Goal: Task Accomplishment & Management: Complete application form

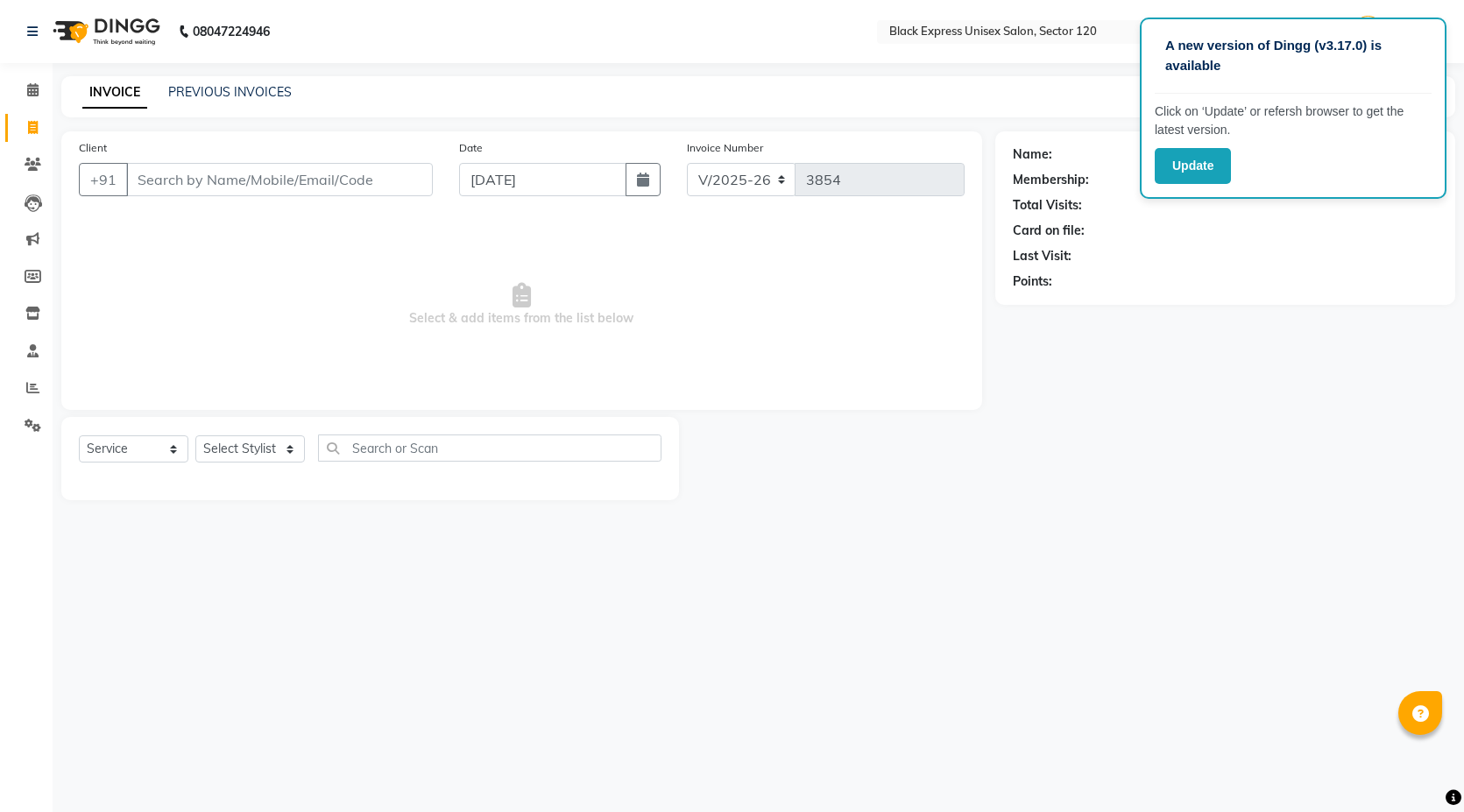
select select "7082"
select select "service"
click at [274, 175] on input "Client" at bounding box center [279, 179] width 307 height 33
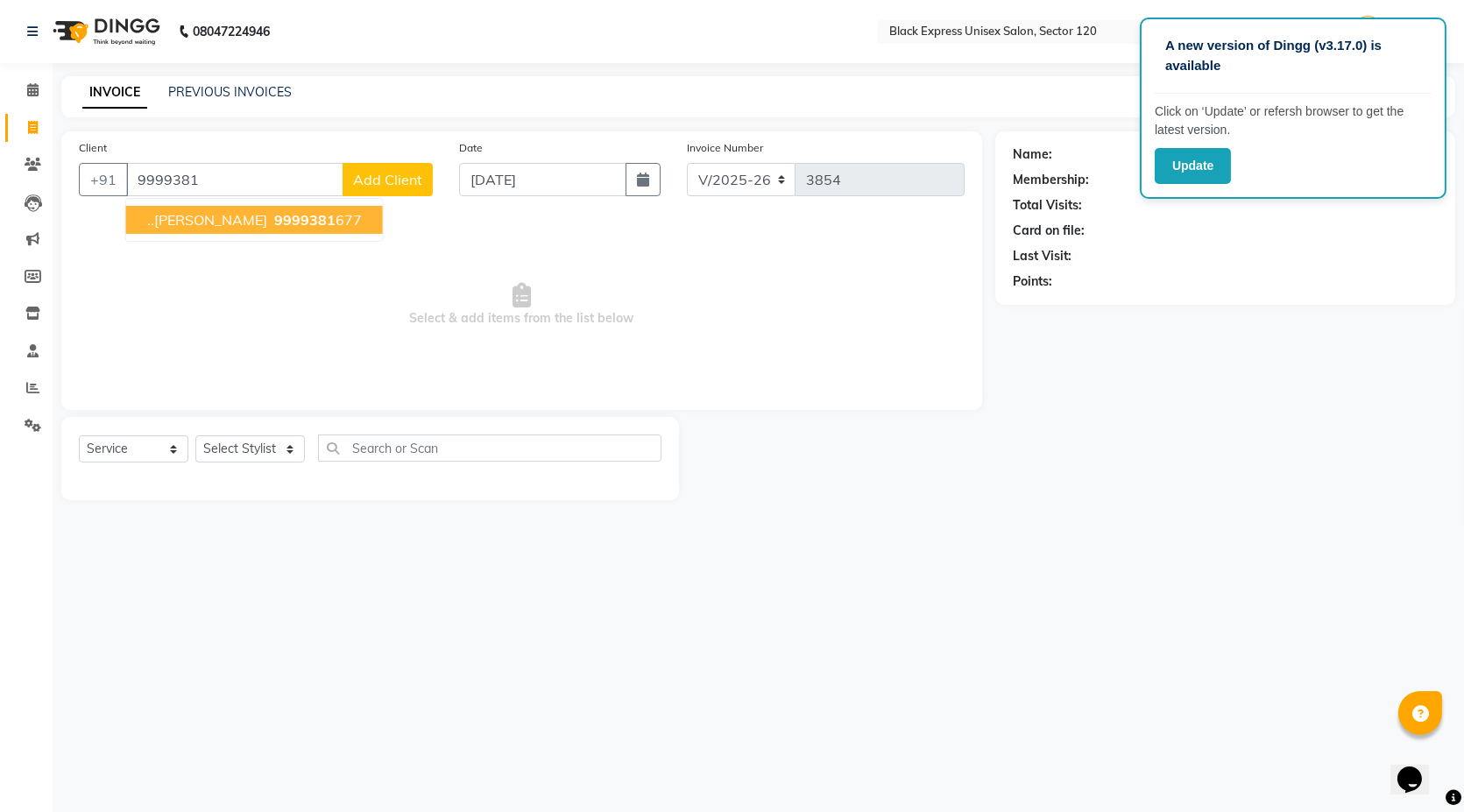
click at [285, 217] on ngb-highlight "9999381 677" at bounding box center [316, 220] width 91 height 17
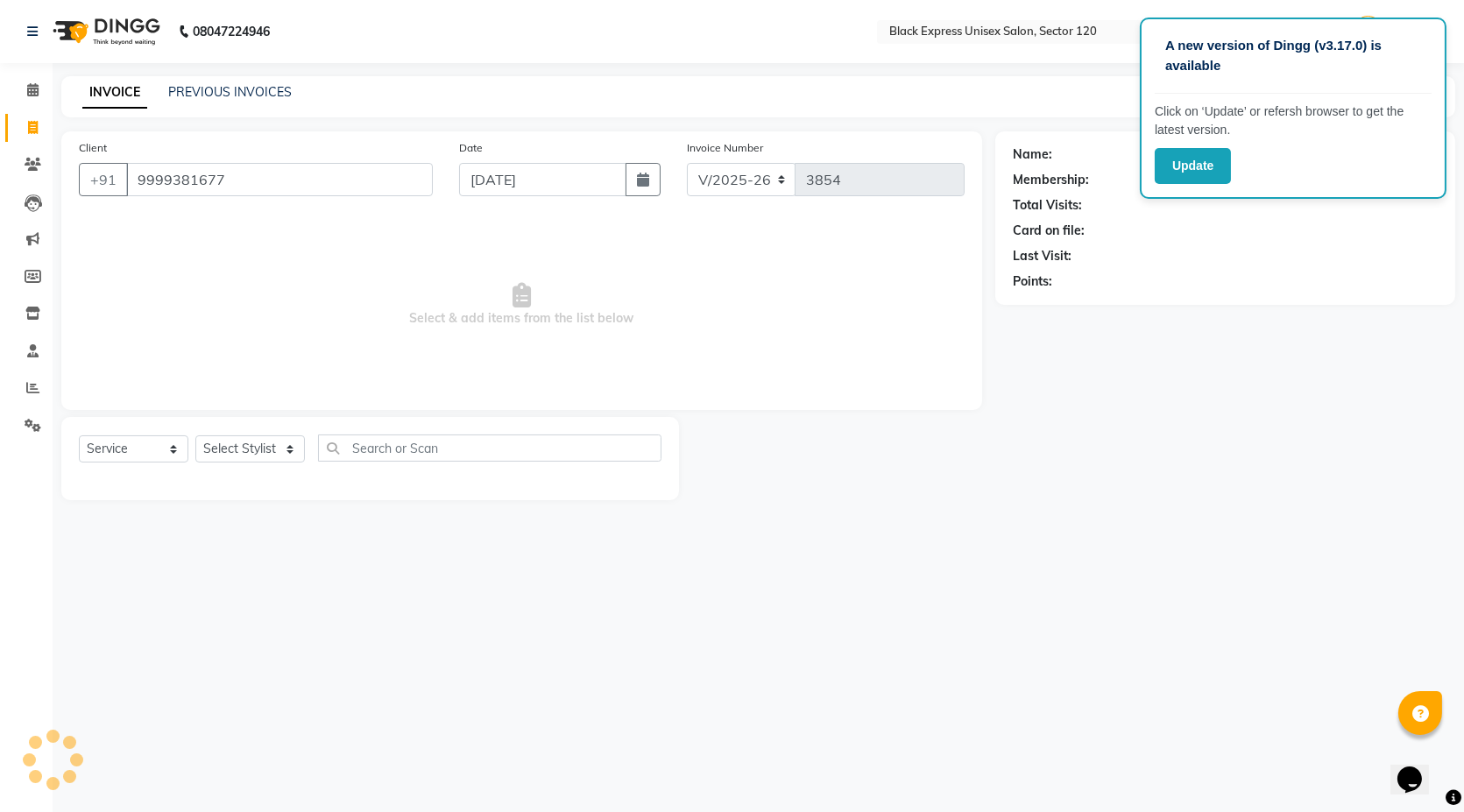
type input "9999381677"
click at [1063, 305] on icon "button" at bounding box center [1061, 306] width 12 height 12
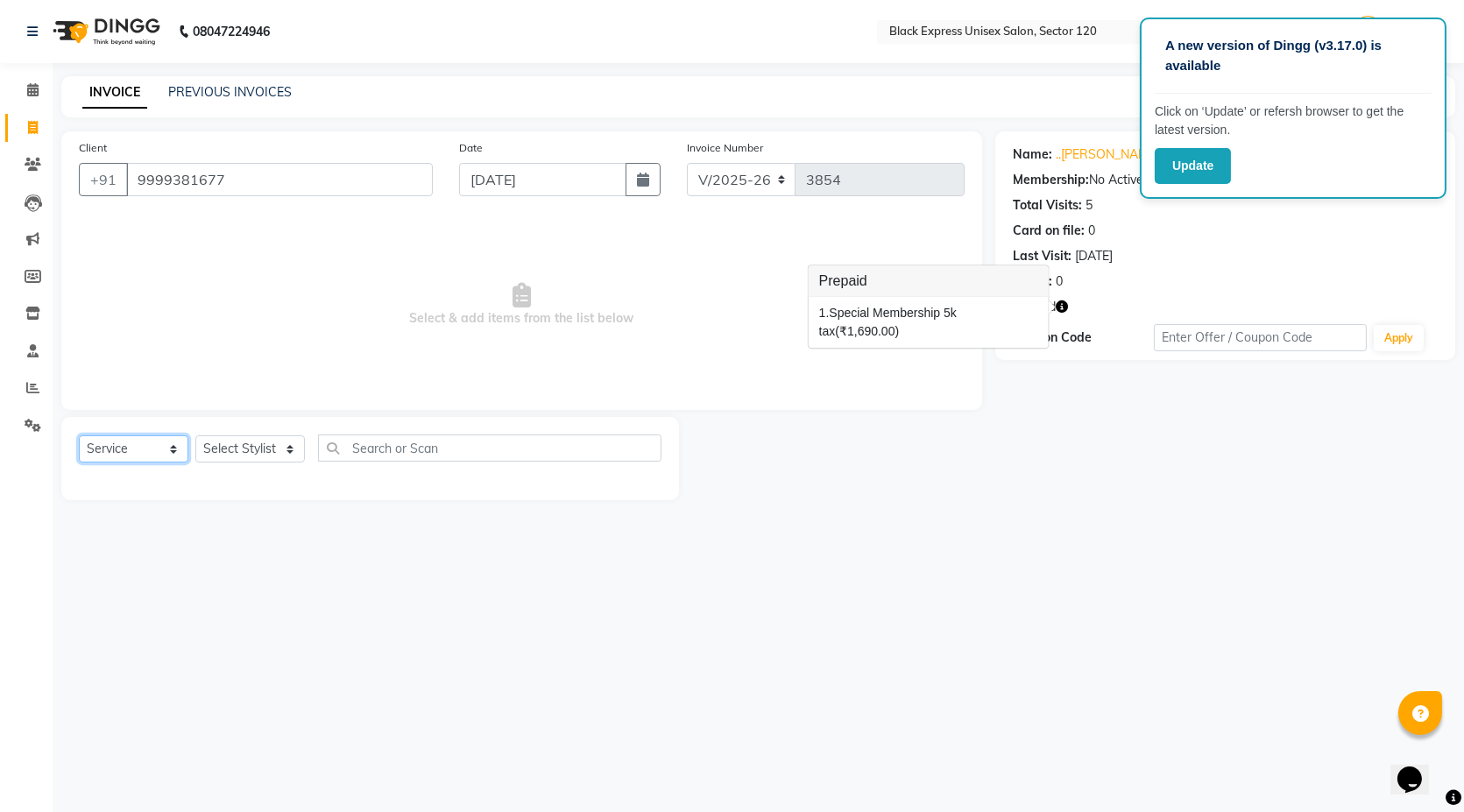
click at [130, 451] on select "Select Service Product Membership Package Voucher Prepaid Gift Card" at bounding box center [133, 449] width 109 height 28
click at [79, 435] on select "Select Service Product Membership Package Voucher Prepaid Gift Card" at bounding box center [133, 449] width 109 height 28
click at [225, 445] on select "Select Stylist [PERSON_NAME] DEEPA FAISAL Manager [PERSON_NAME] [PERSON_NAME]" at bounding box center [250, 449] width 109 height 28
select select "58976"
click at [196, 435] on select "Select Stylist [PERSON_NAME] DEEPA FAISAL Manager [PERSON_NAME] [PERSON_NAME]" at bounding box center [250, 449] width 109 height 28
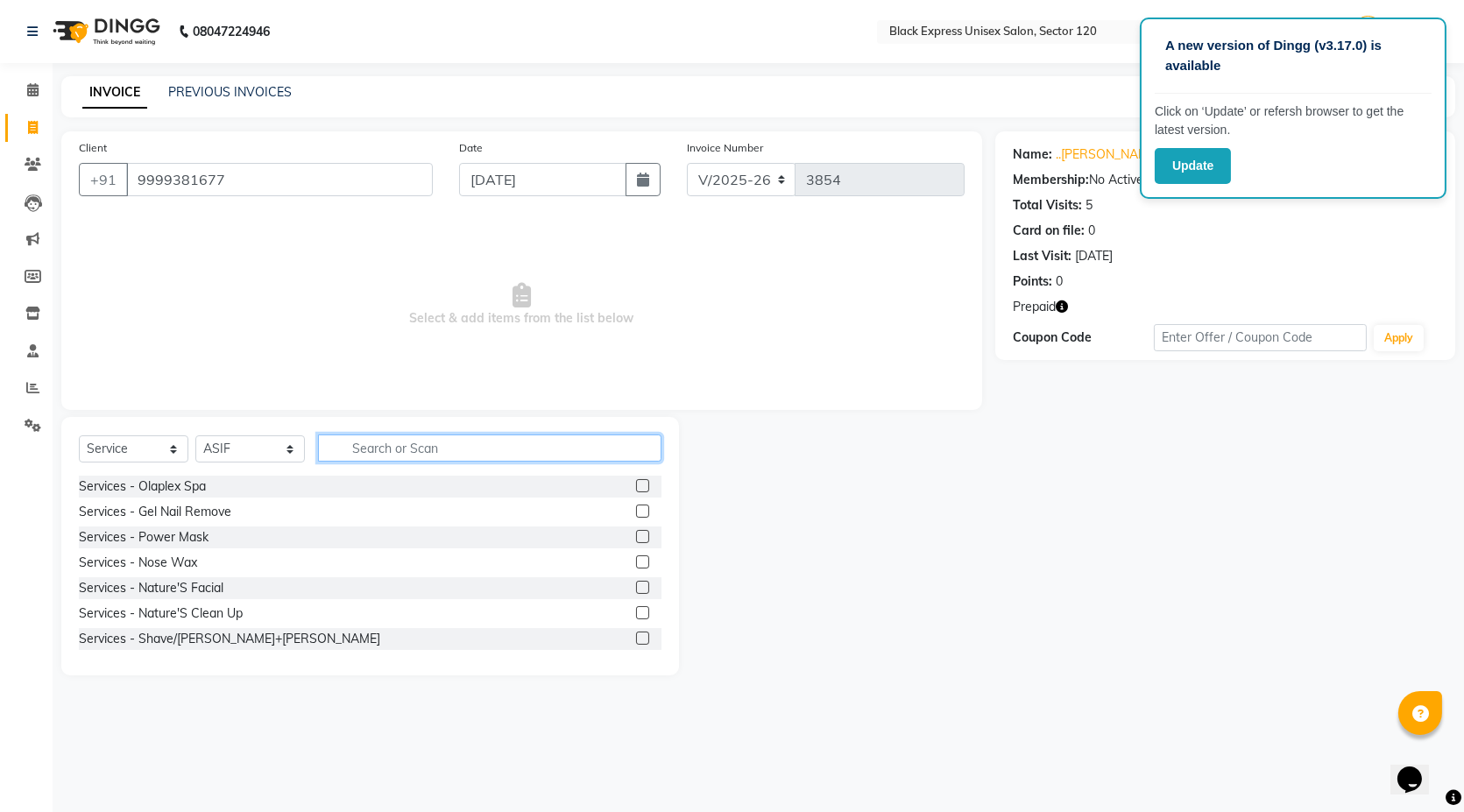
click at [421, 450] on input "text" at bounding box center [490, 448] width 344 height 28
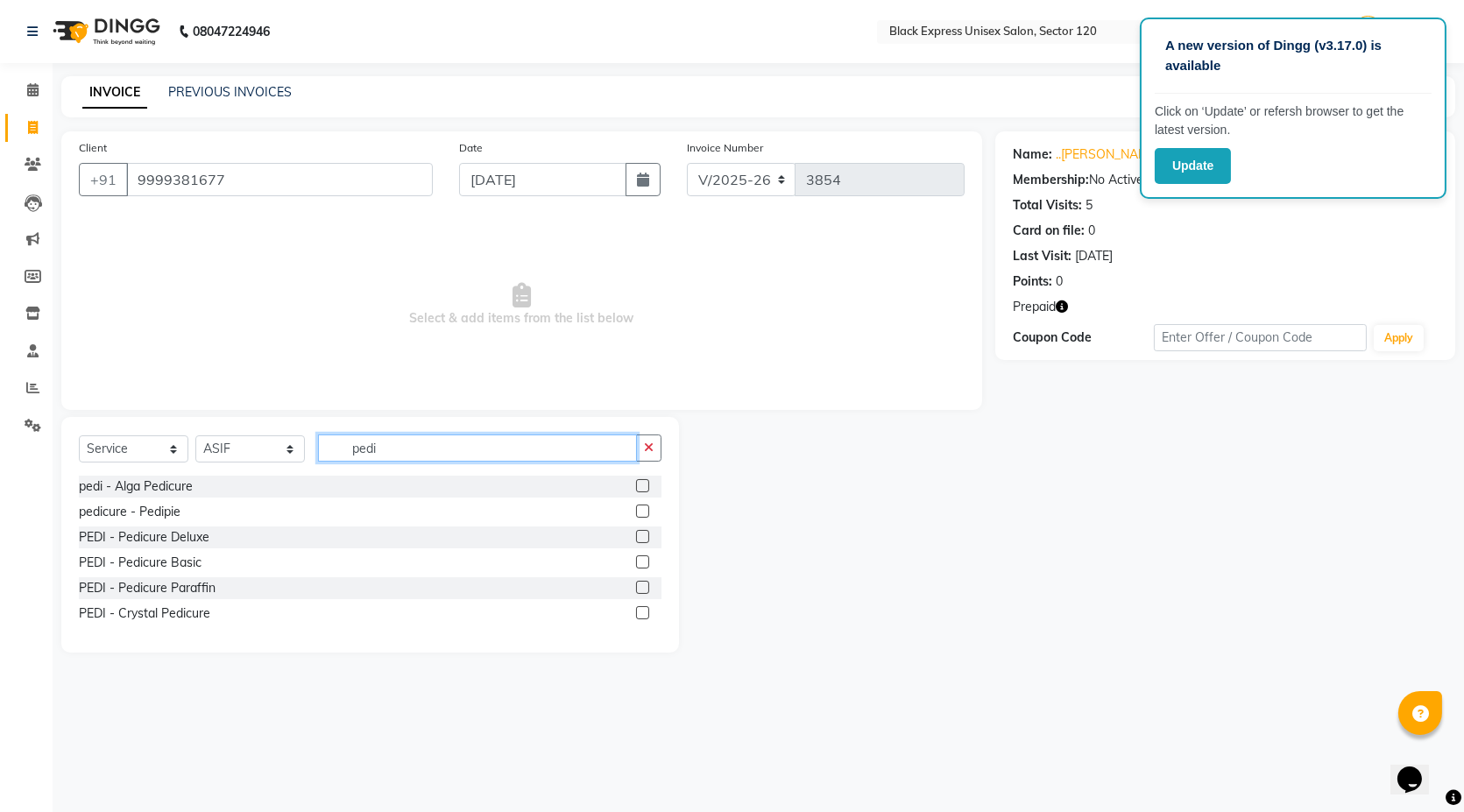
type input "pedi"
click at [643, 567] on label at bounding box center [642, 561] width 13 height 13
click at [643, 567] on input "checkbox" at bounding box center [641, 562] width 11 height 11
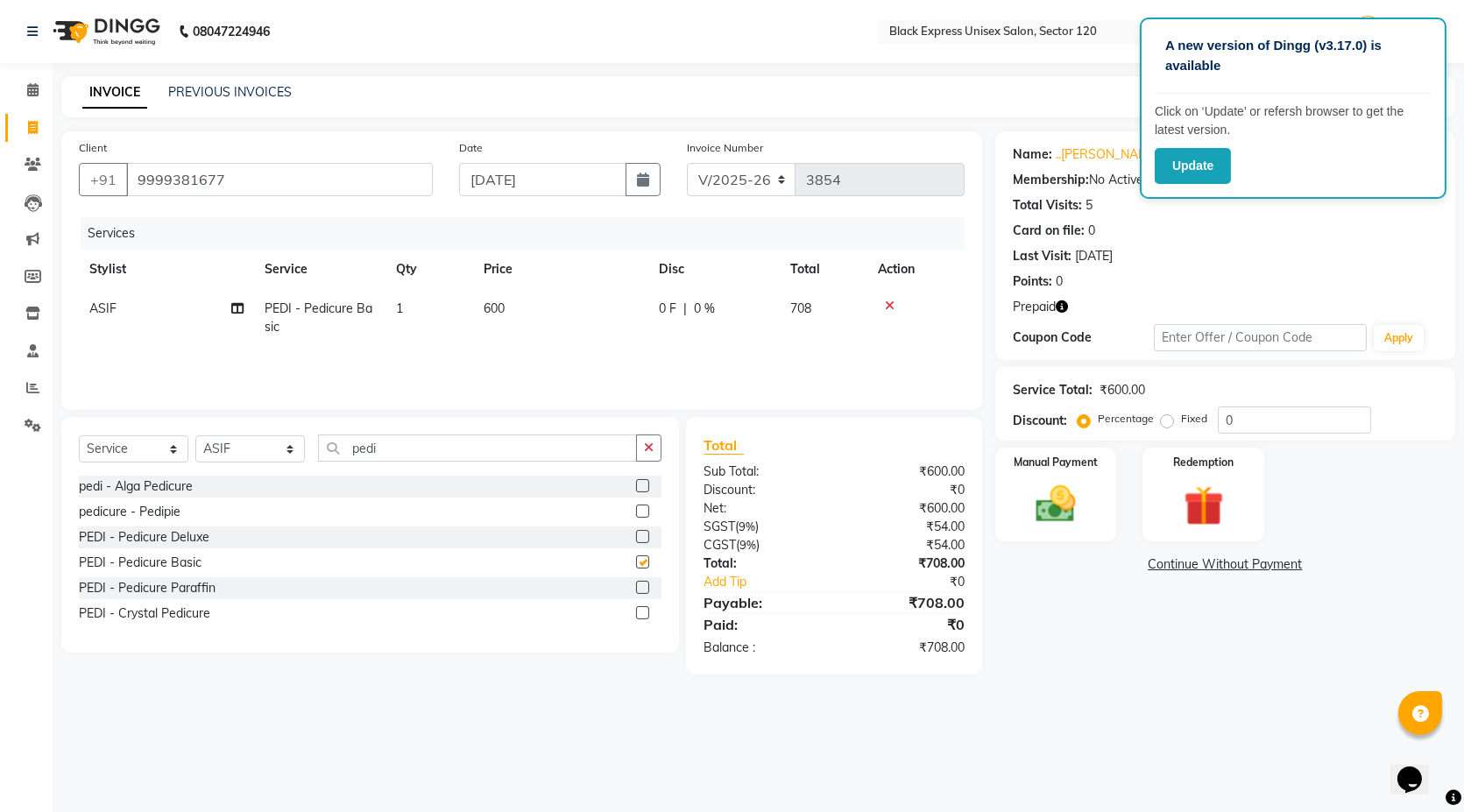
checkbox input "false"
click at [519, 448] on input "pedi" at bounding box center [477, 448] width 319 height 28
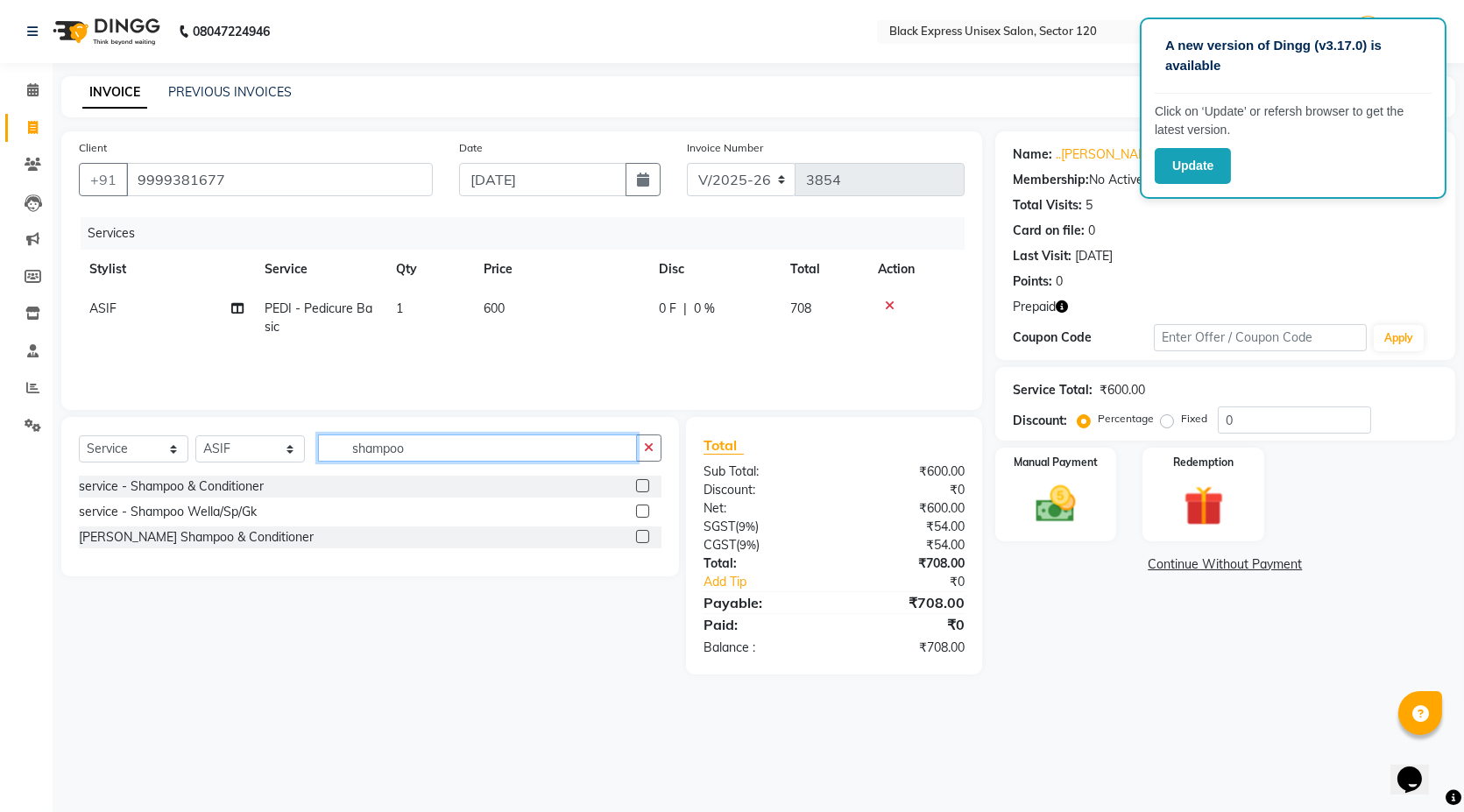
type input "shampoo"
click at [641, 488] on label at bounding box center [642, 485] width 13 height 13
click at [641, 488] on input "checkbox" at bounding box center [641, 486] width 11 height 11
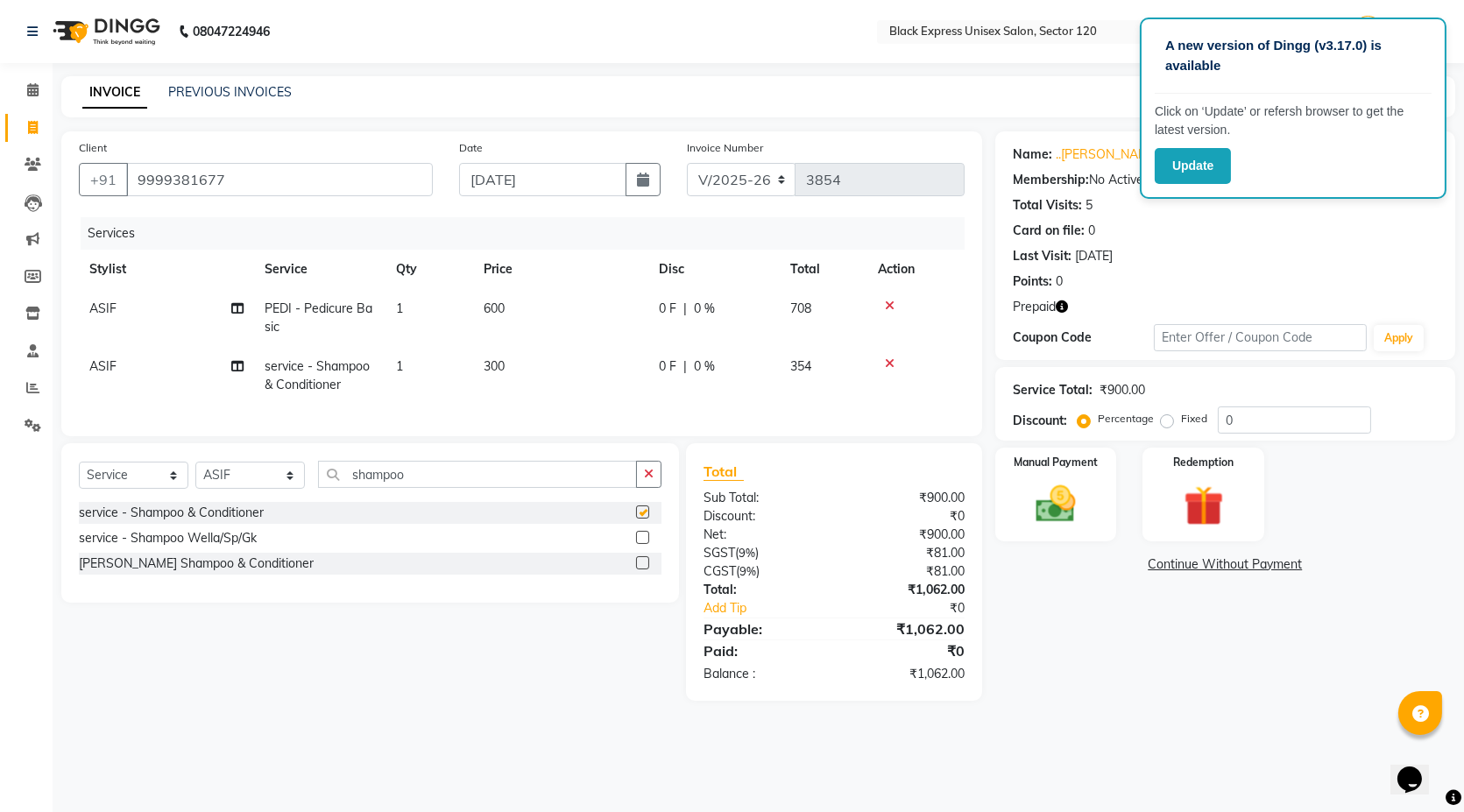
checkbox input "false"
click at [456, 488] on input "shampoo" at bounding box center [477, 474] width 319 height 28
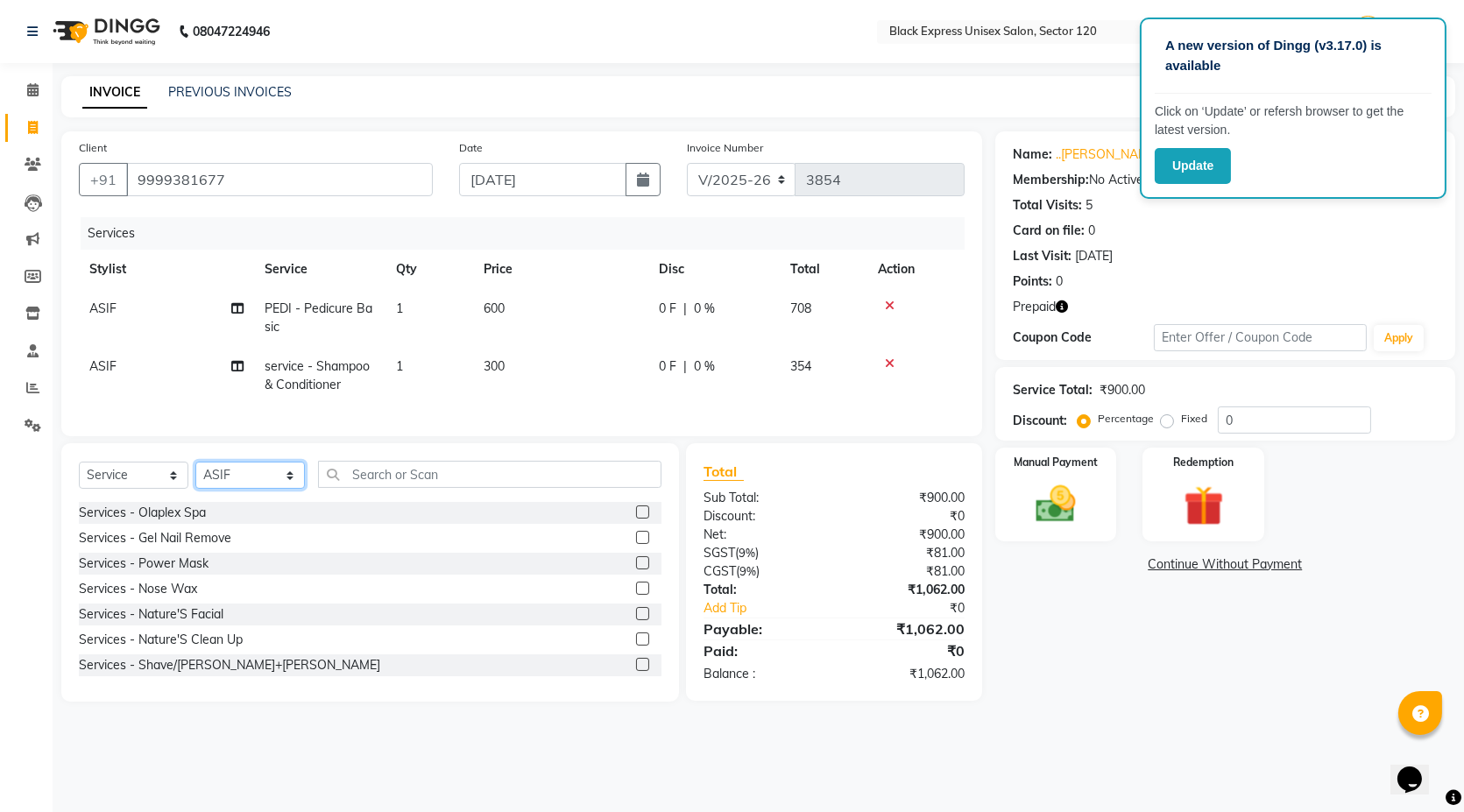
click at [280, 486] on select "Select Stylist [PERSON_NAME] DEEPA FAISAL Manager [PERSON_NAME] [PERSON_NAME]" at bounding box center [250, 475] width 109 height 28
select select "61297"
click at [196, 477] on select "Select Stylist [PERSON_NAME] DEEPA FAISAL Manager [PERSON_NAME] [PERSON_NAME]" at bounding box center [250, 475] width 109 height 28
click at [438, 487] on input "text" at bounding box center [490, 474] width 344 height 28
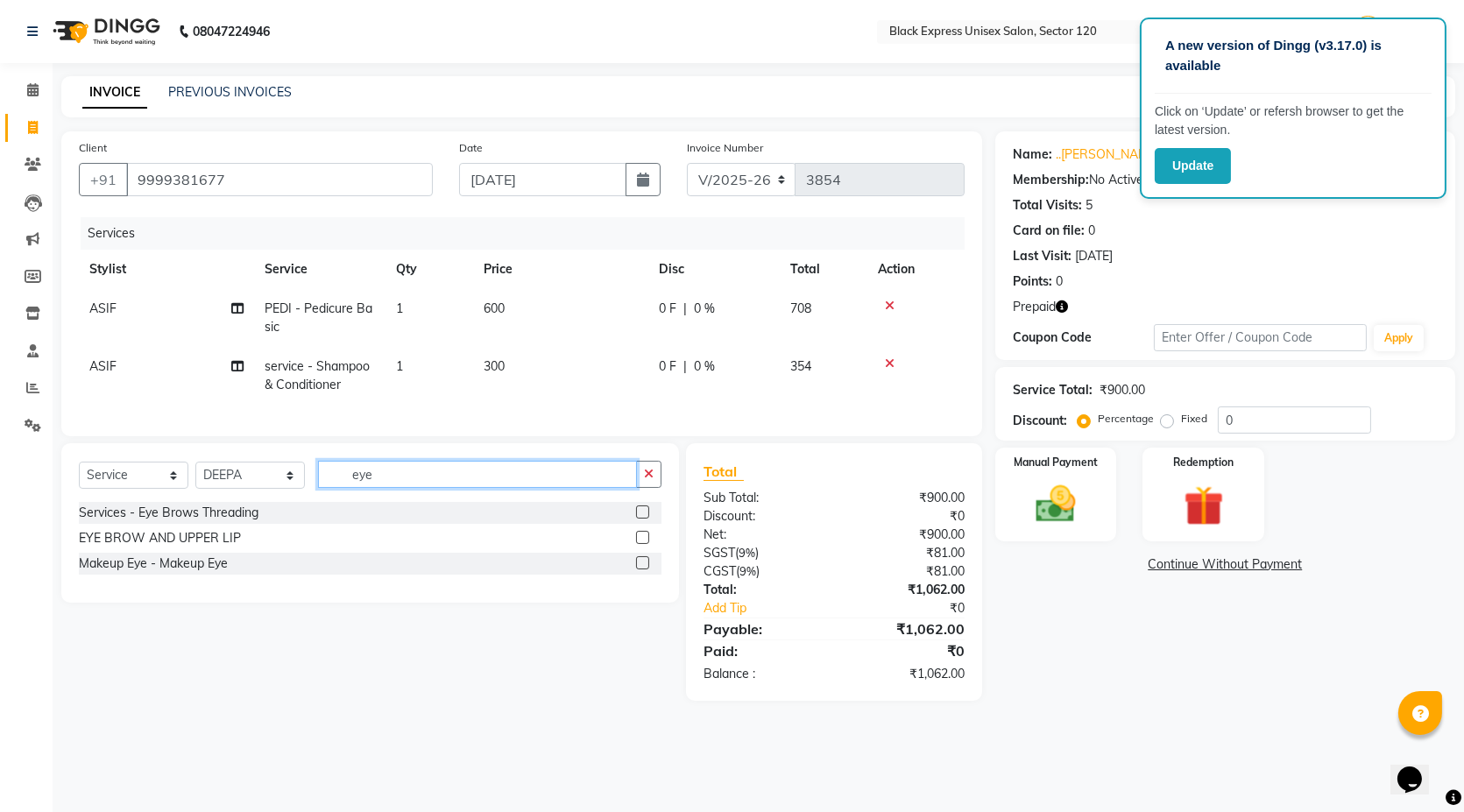
type input "eye"
click at [643, 518] on label at bounding box center [642, 512] width 13 height 13
click at [643, 518] on input "checkbox" at bounding box center [641, 513] width 11 height 11
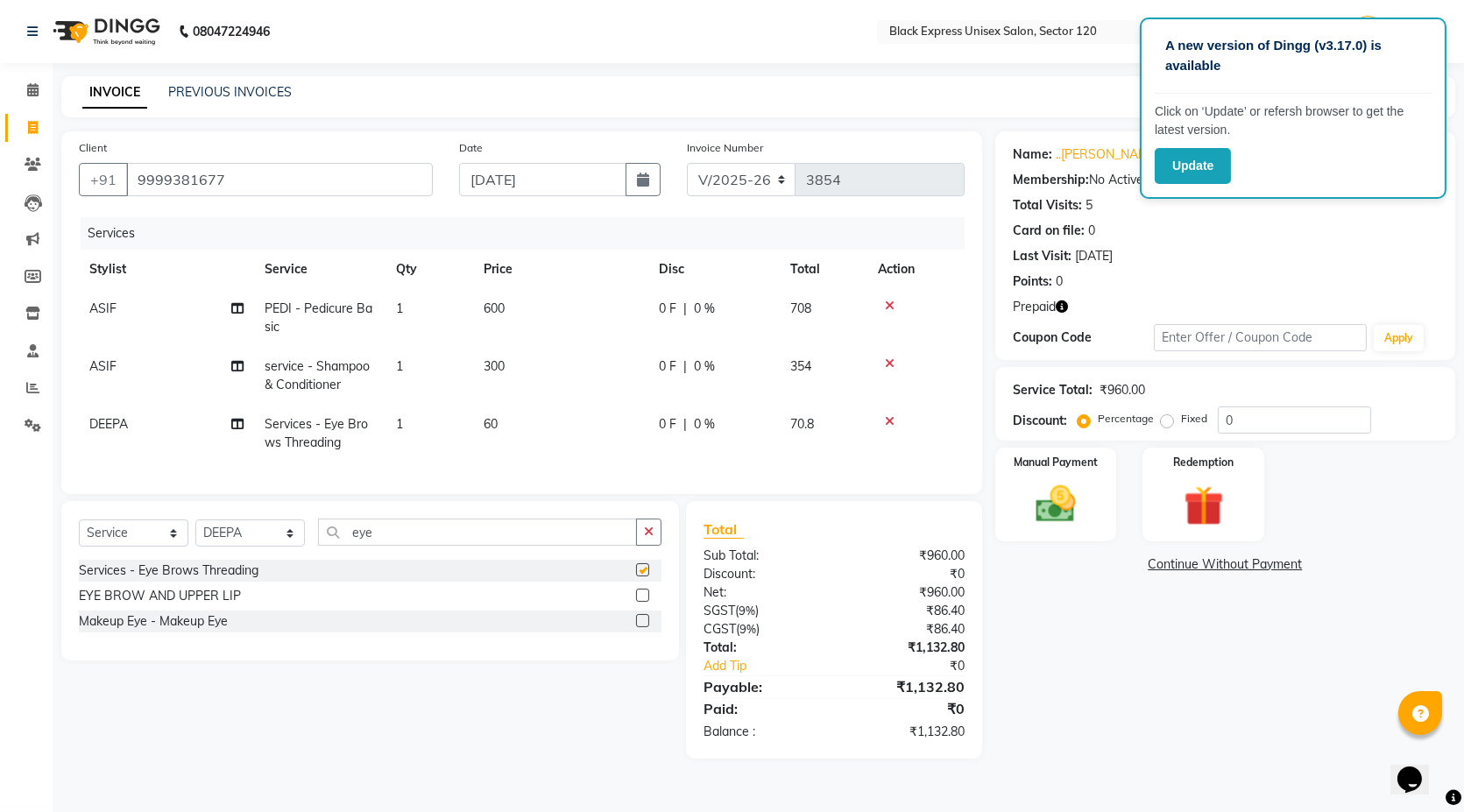
checkbox input "false"
click at [386, 544] on input "eye" at bounding box center [477, 532] width 319 height 28
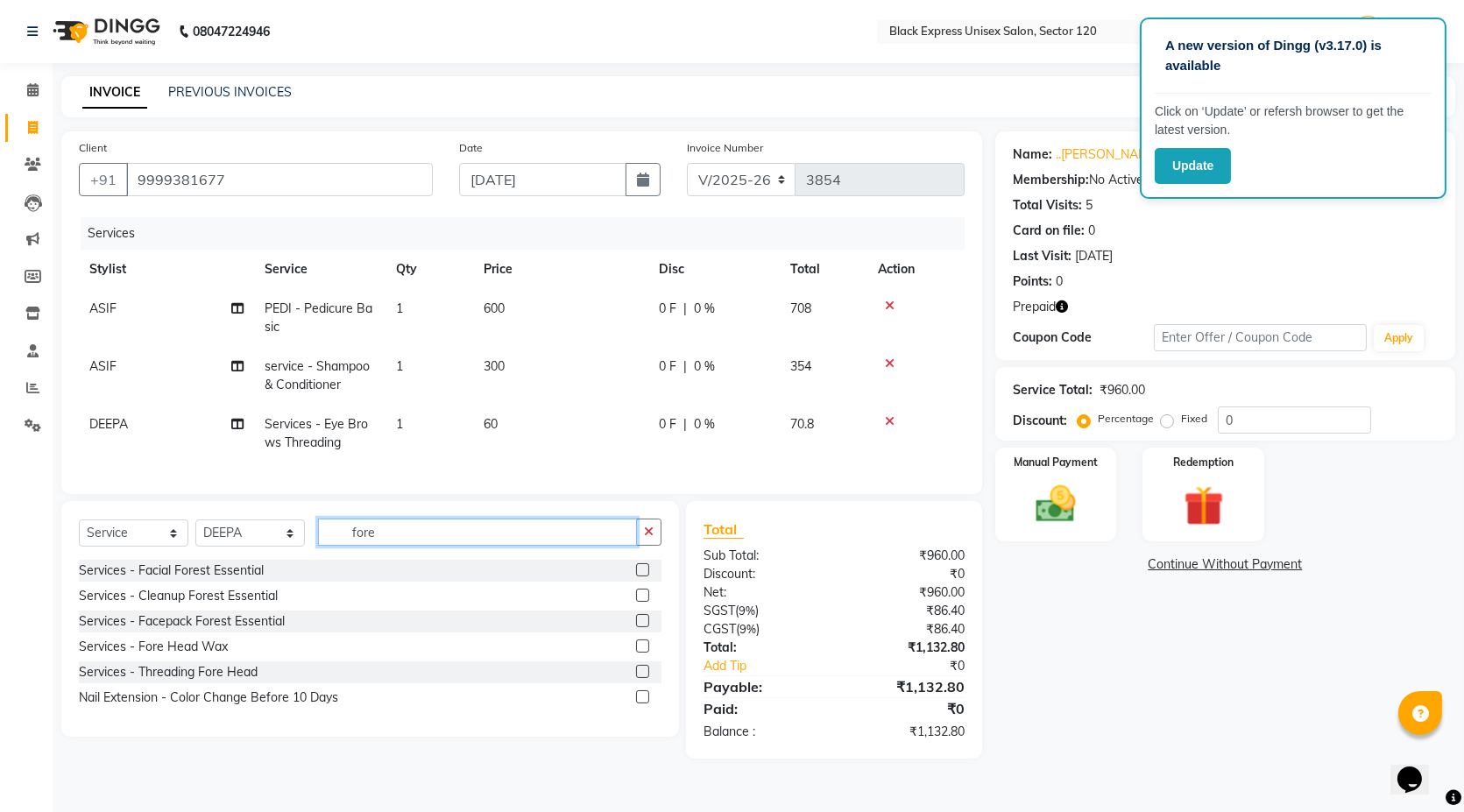
type input "fore"
click at [644, 678] on label at bounding box center [642, 671] width 13 height 13
click at [644, 678] on input "checkbox" at bounding box center [641, 671] width 11 height 11
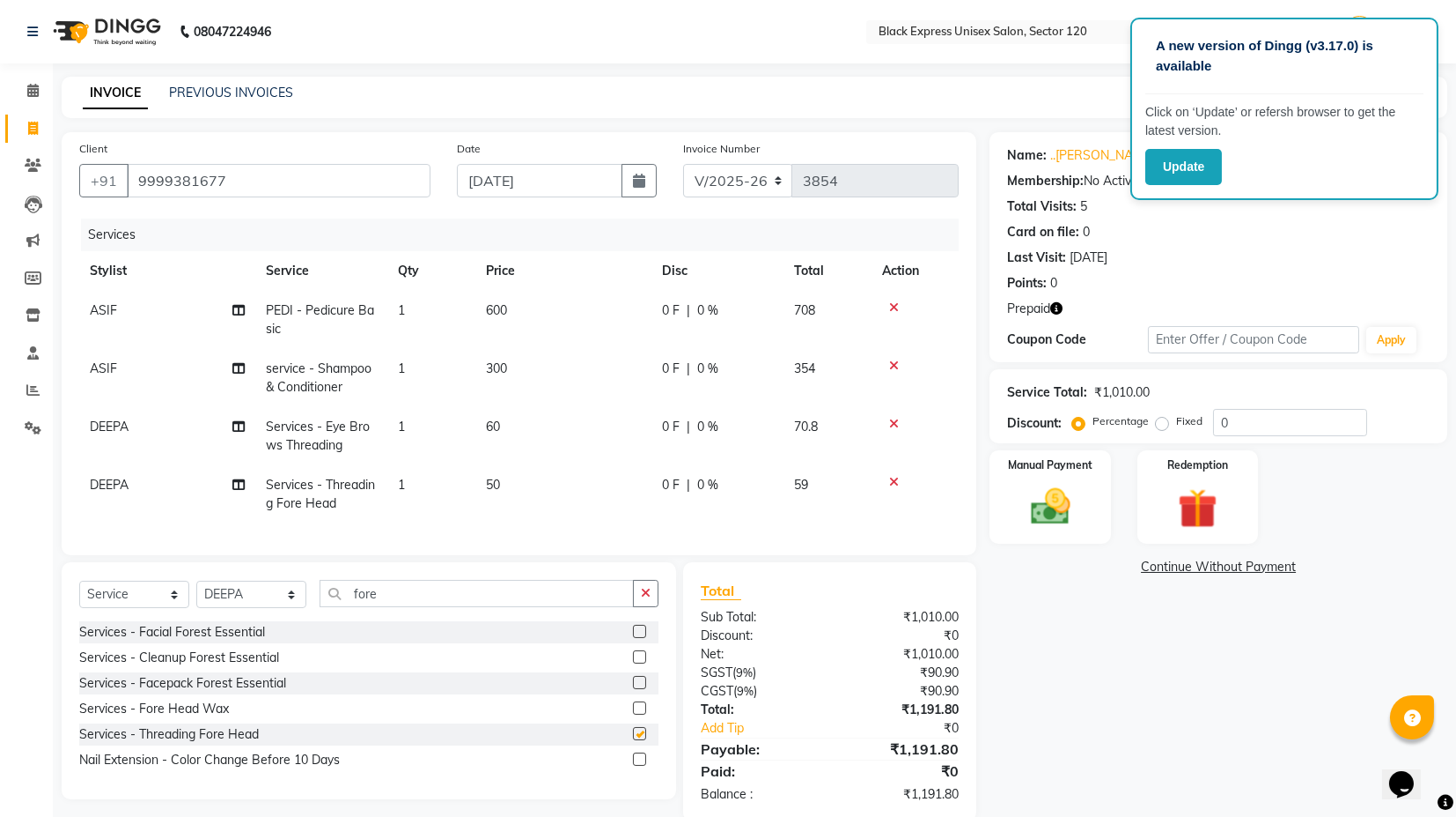
checkbox input "false"
click at [511, 486] on td "50" at bounding box center [564, 494] width 176 height 58
select select "61297"
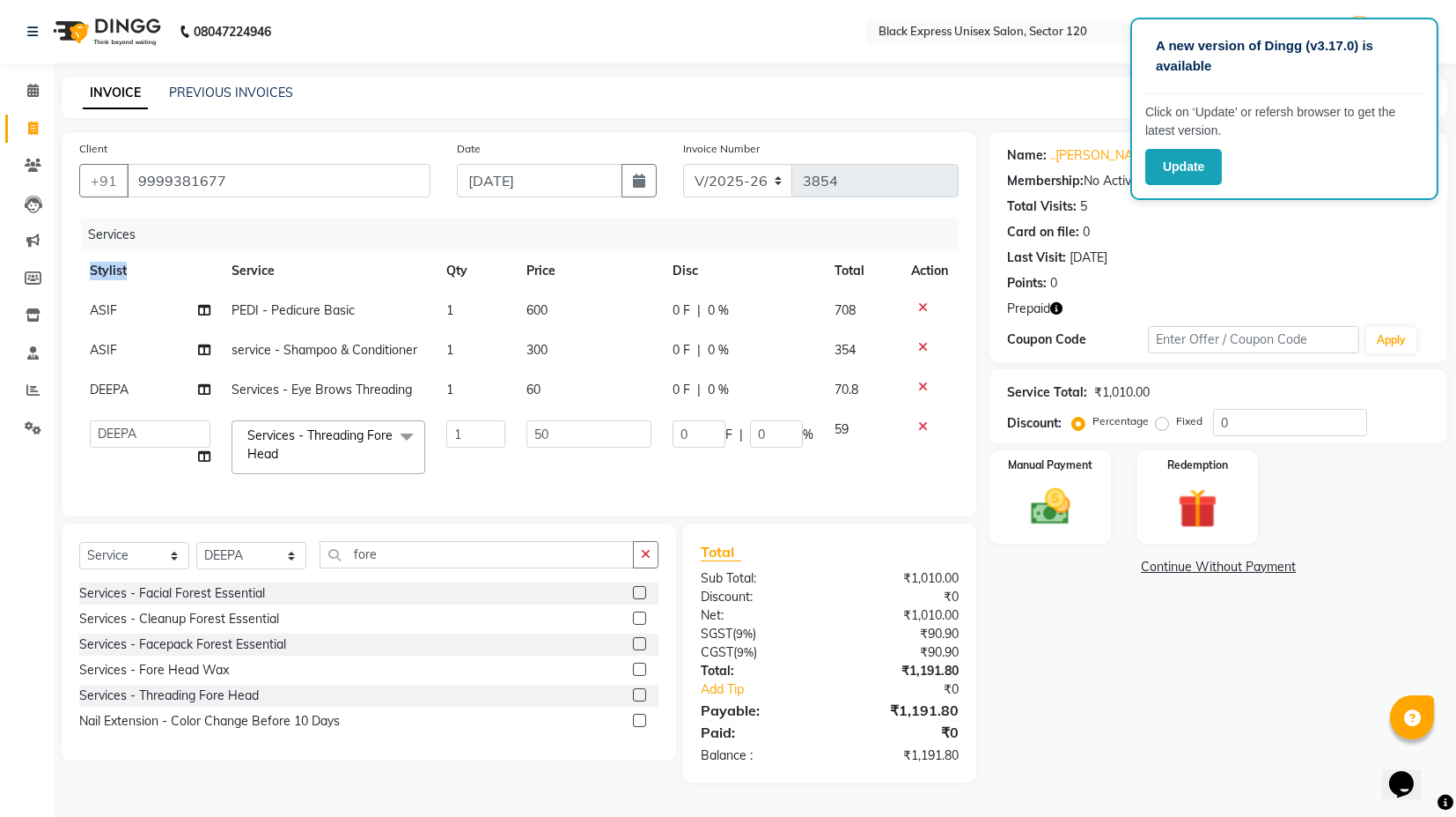
click at [511, 486] on div "Services Stylist Service Qty Price Disc Total Action [PERSON_NAME] - Pedicure B…" at bounding box center [519, 358] width 880 height 280
click at [558, 423] on input "50" at bounding box center [588, 434] width 125 height 28
click at [558, 429] on input "50" at bounding box center [588, 434] width 125 height 28
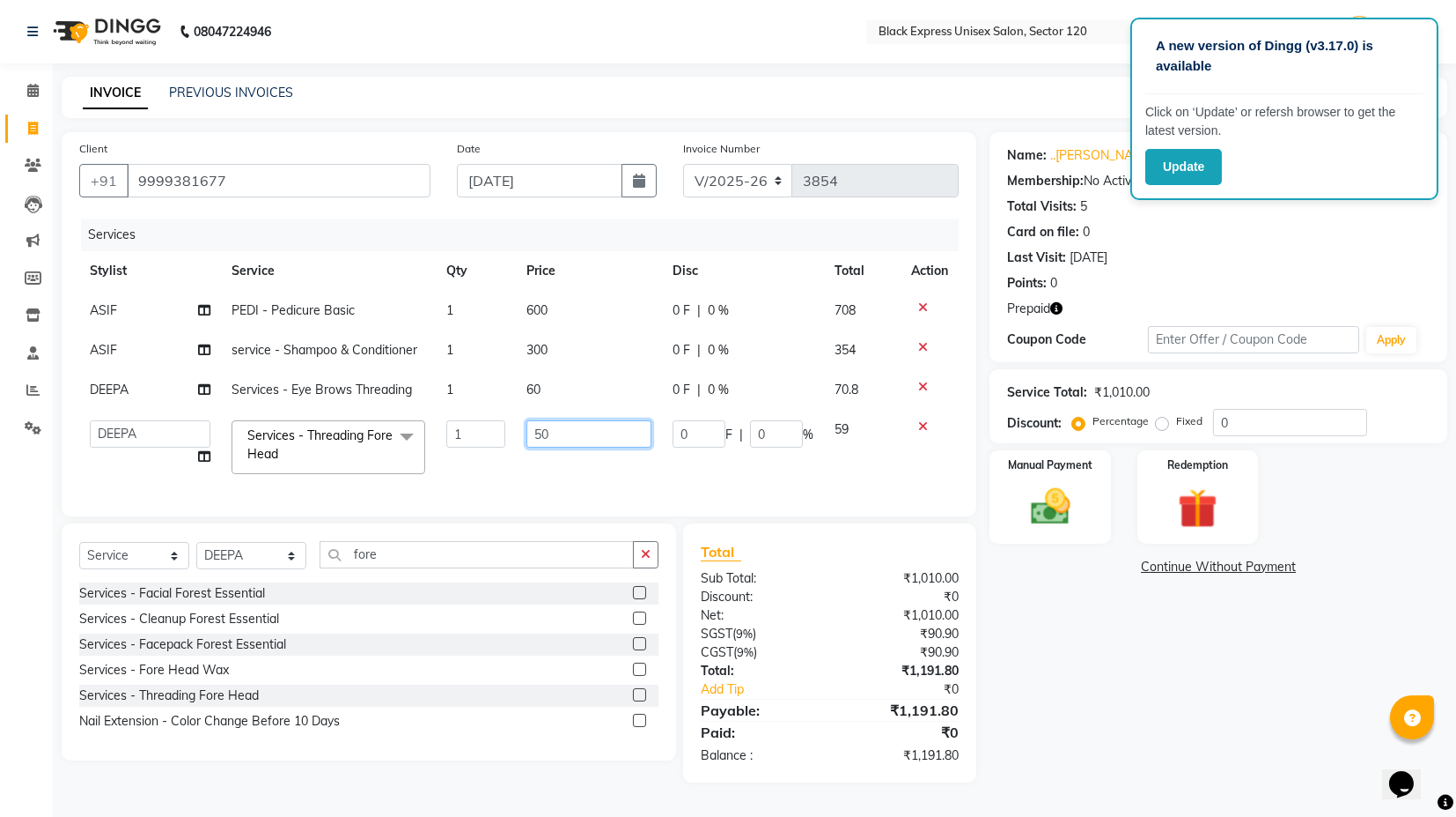
click at [560, 432] on input "50" at bounding box center [588, 434] width 125 height 28
click at [561, 433] on input "50" at bounding box center [588, 434] width 125 height 28
click at [563, 433] on input "50" at bounding box center [588, 434] width 125 height 28
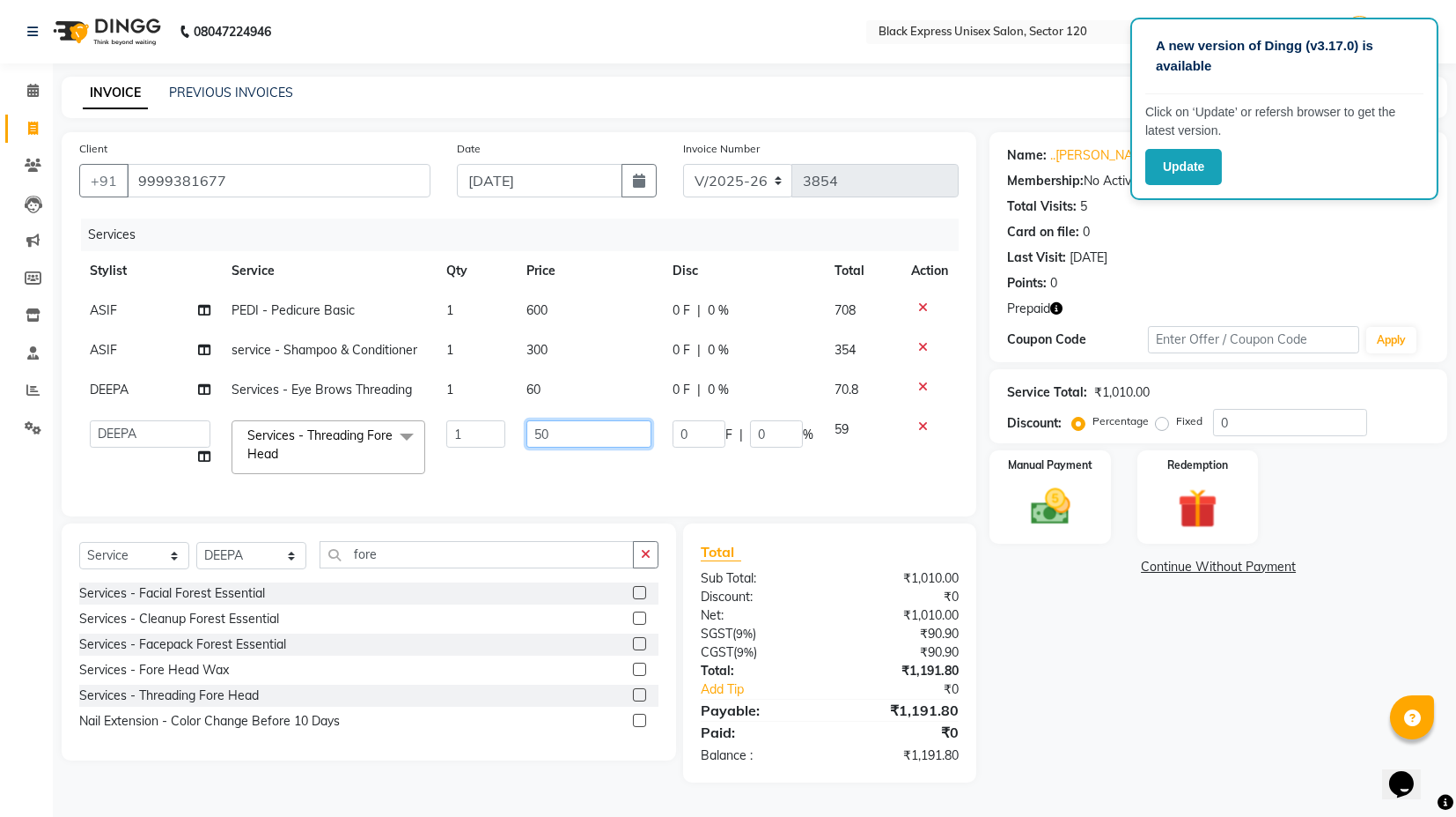
click at [564, 432] on input "50" at bounding box center [588, 434] width 125 height 28
type input "5"
type input "60"
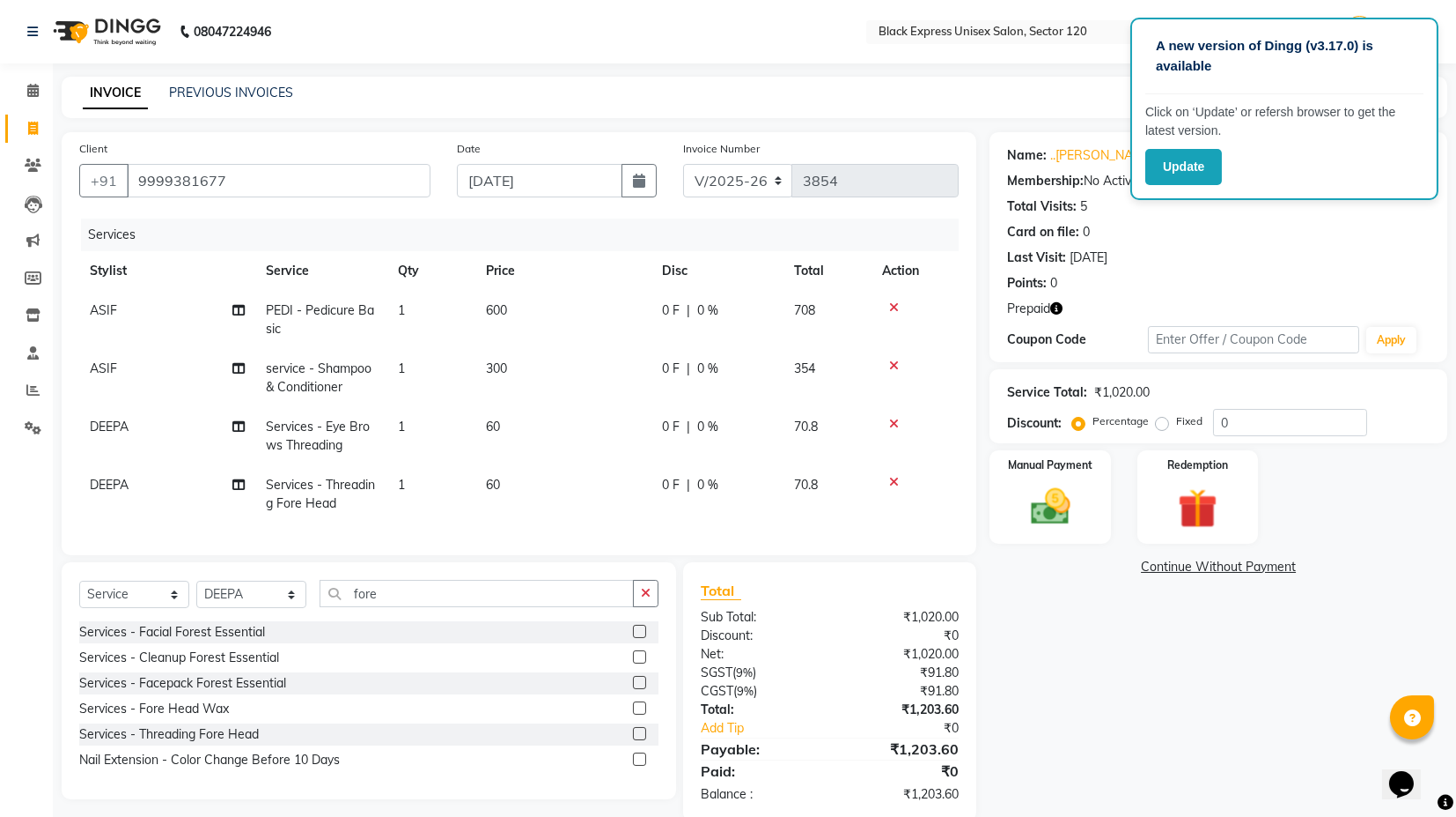
click at [627, 471] on td "60" at bounding box center [564, 494] width 176 height 58
select select "61297"
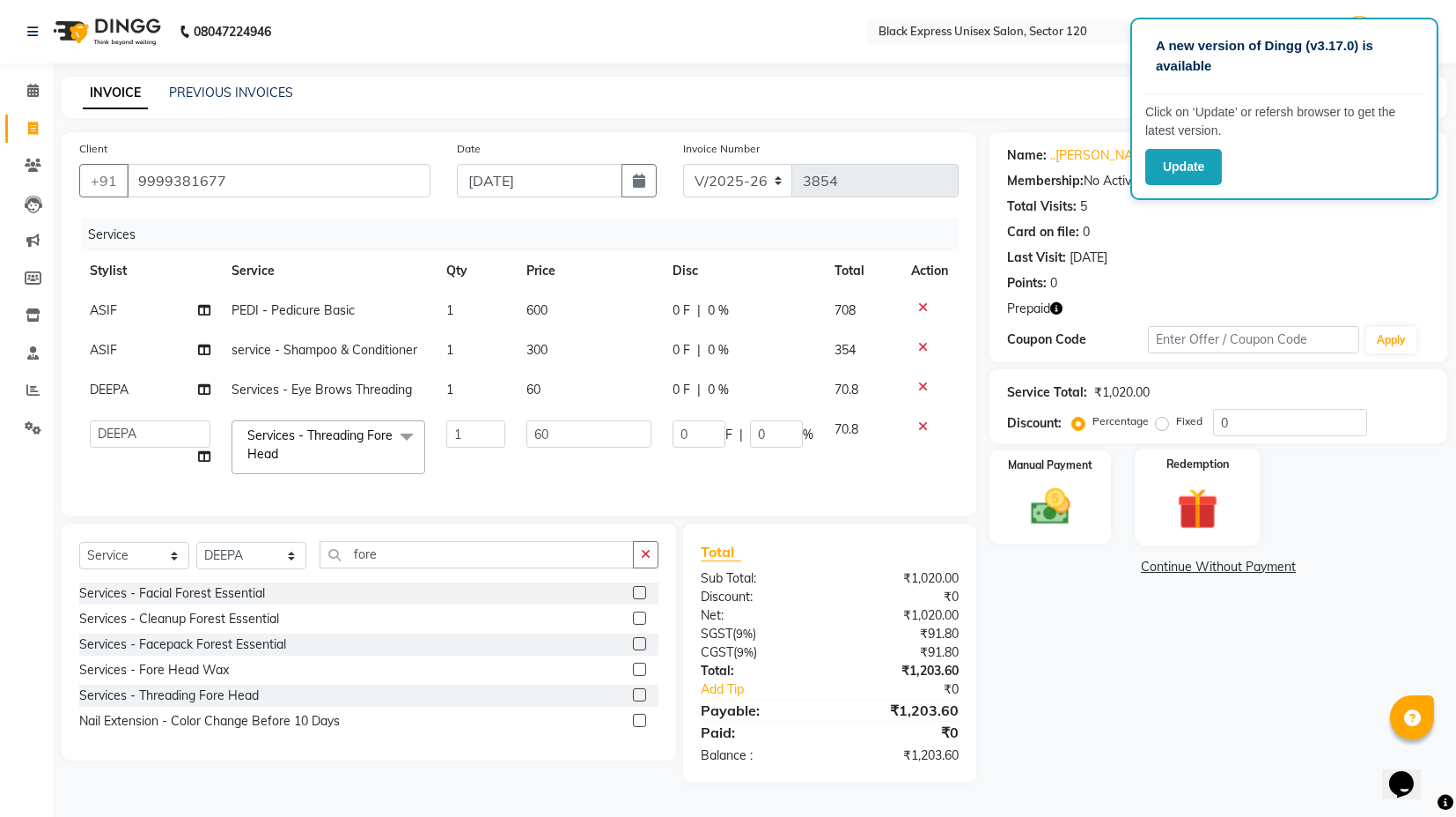
click at [1177, 506] on img at bounding box center [1197, 507] width 67 height 51
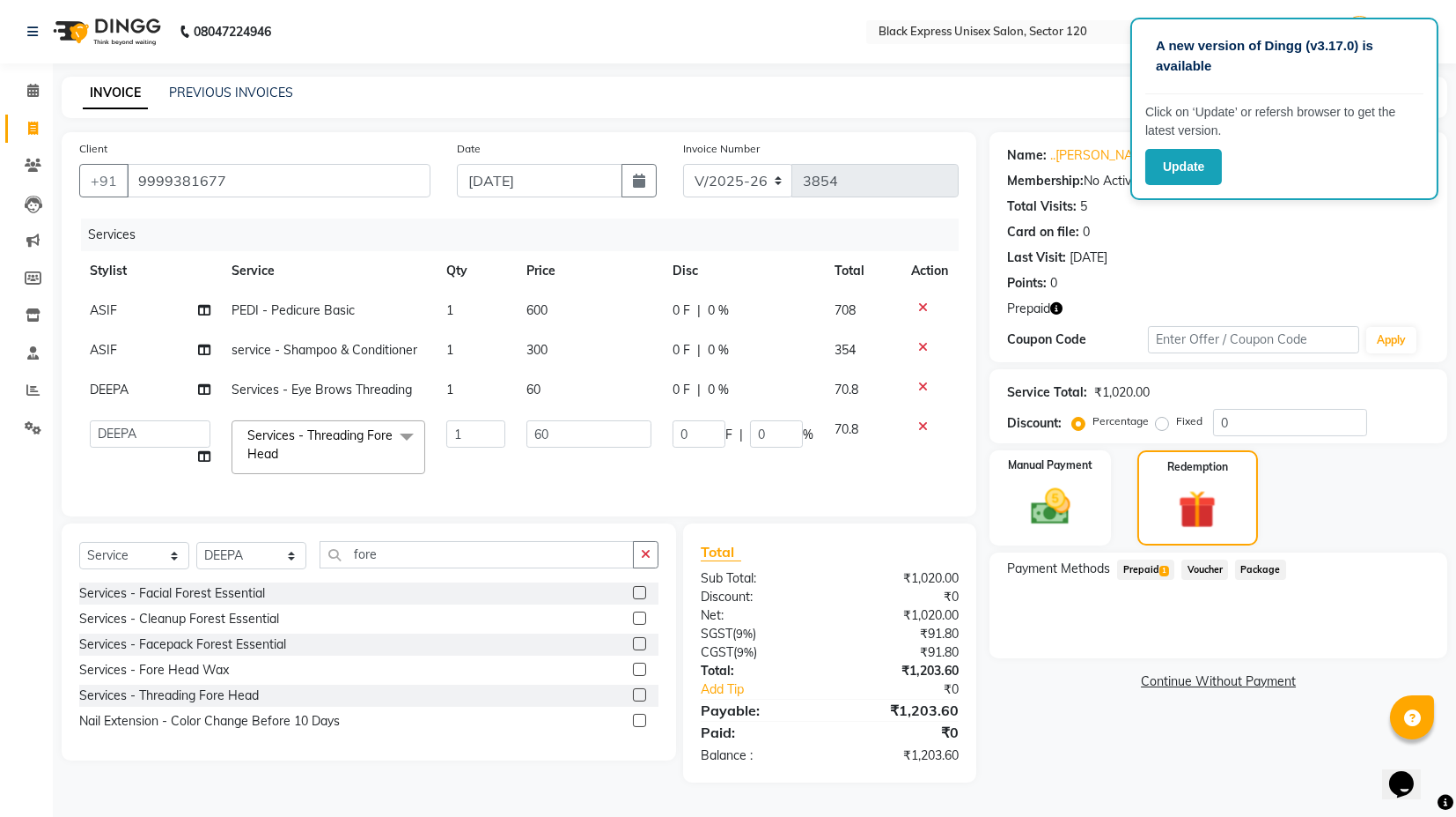
click at [1148, 567] on span "Prepaid 1" at bounding box center [1147, 569] width 57 height 20
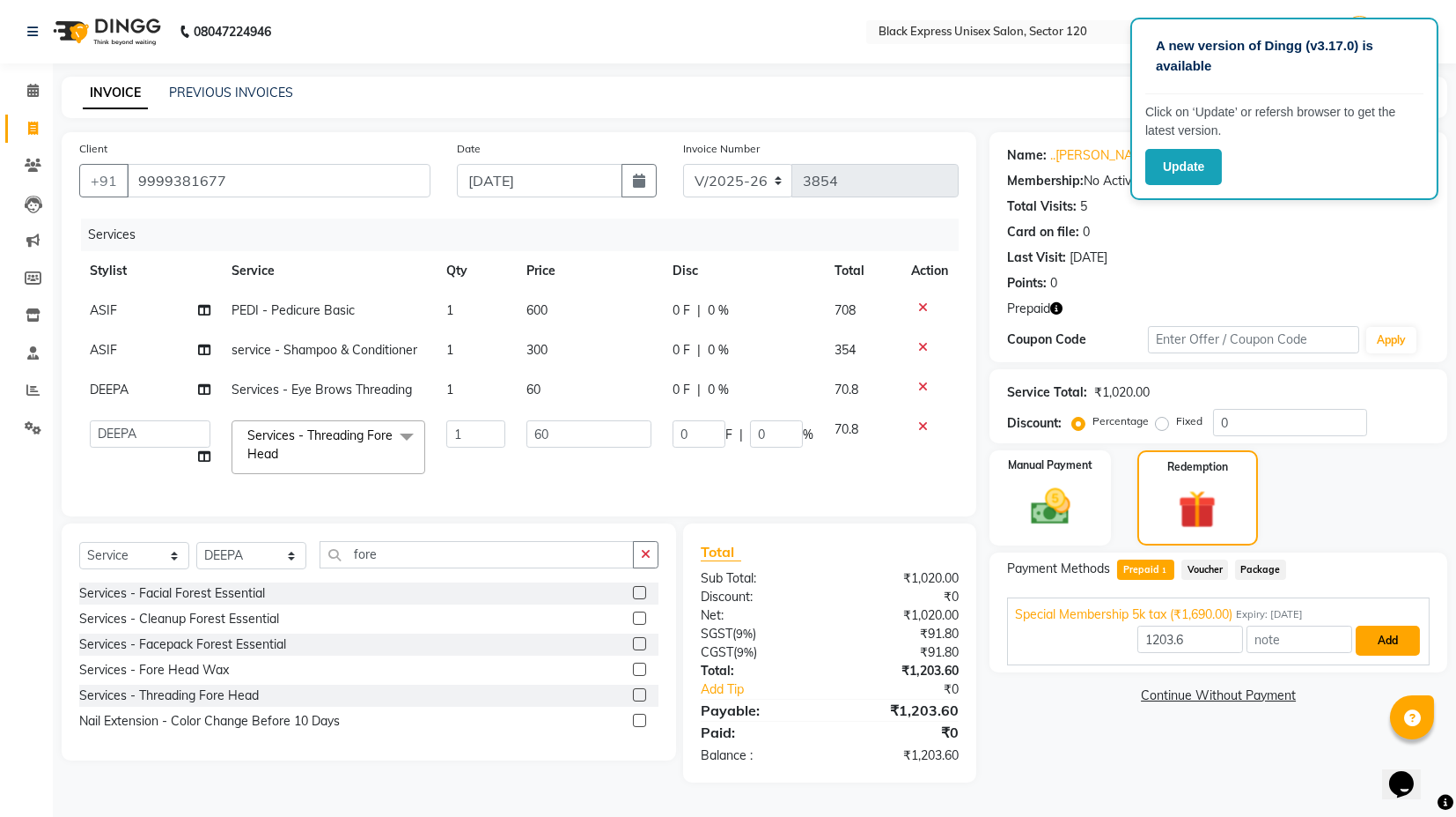
click at [1386, 636] on button "Add" at bounding box center [1389, 640] width 65 height 30
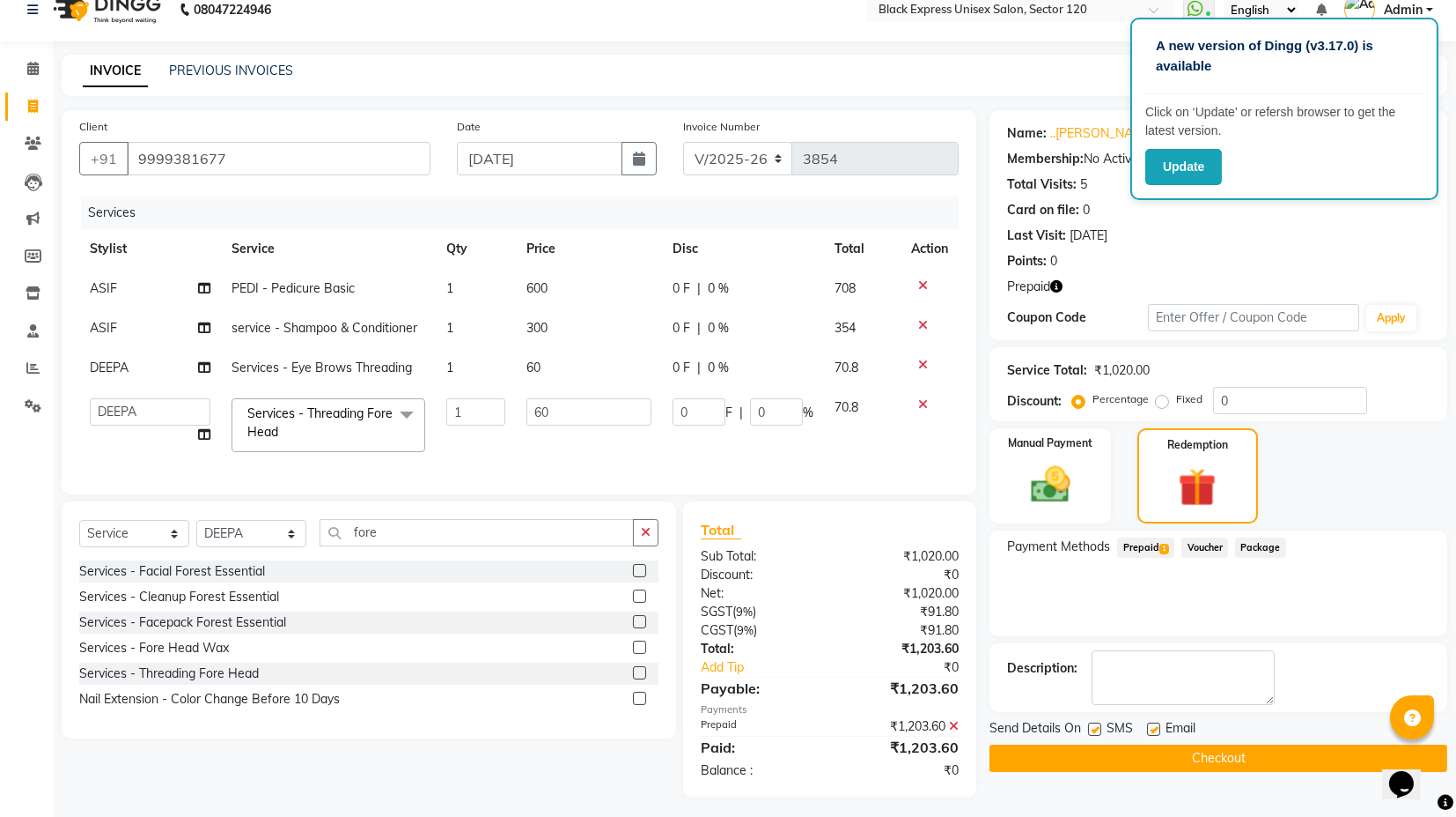
scroll to position [43, 0]
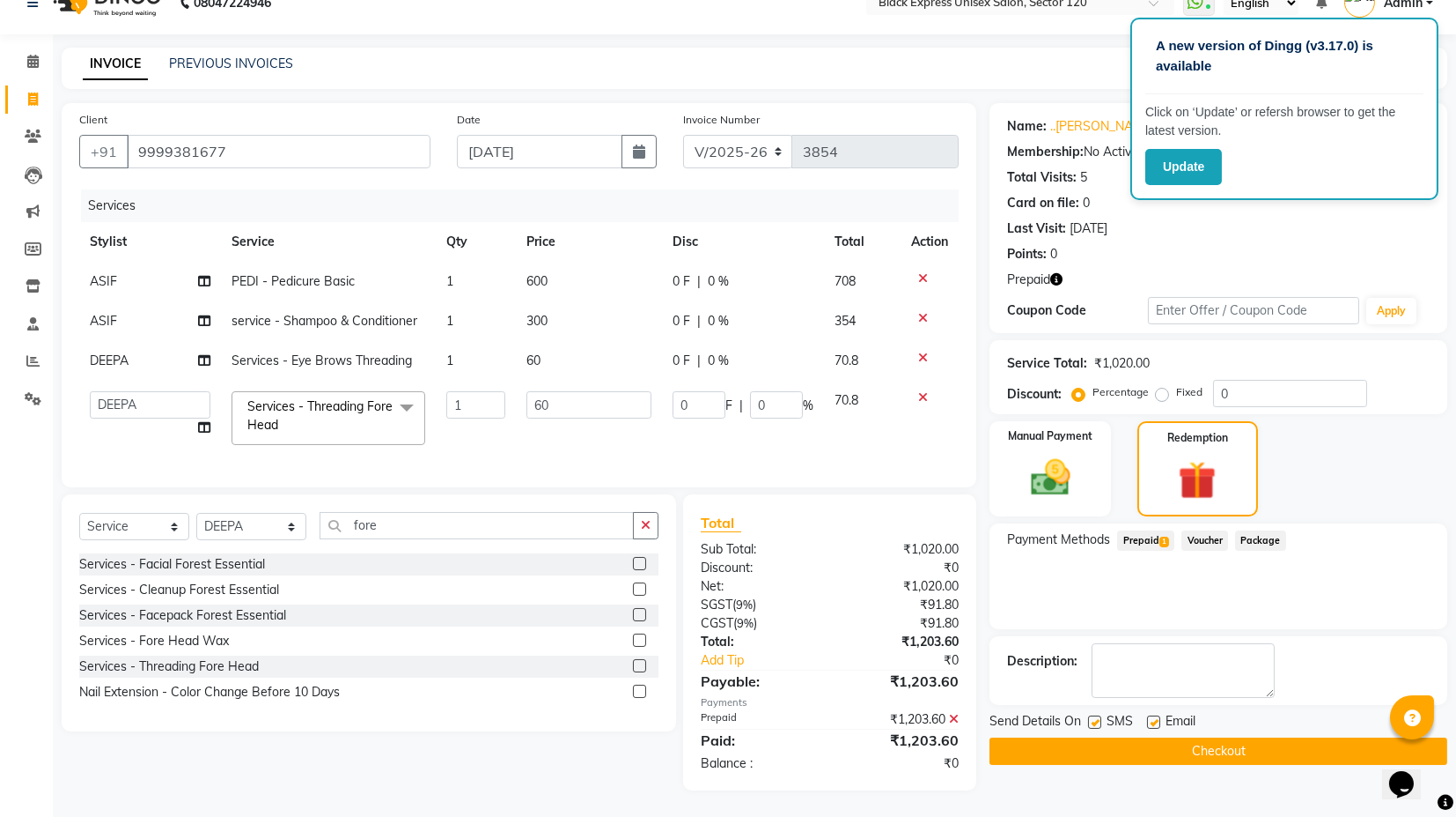
click at [1176, 739] on button "Checkout" at bounding box center [1219, 751] width 458 height 28
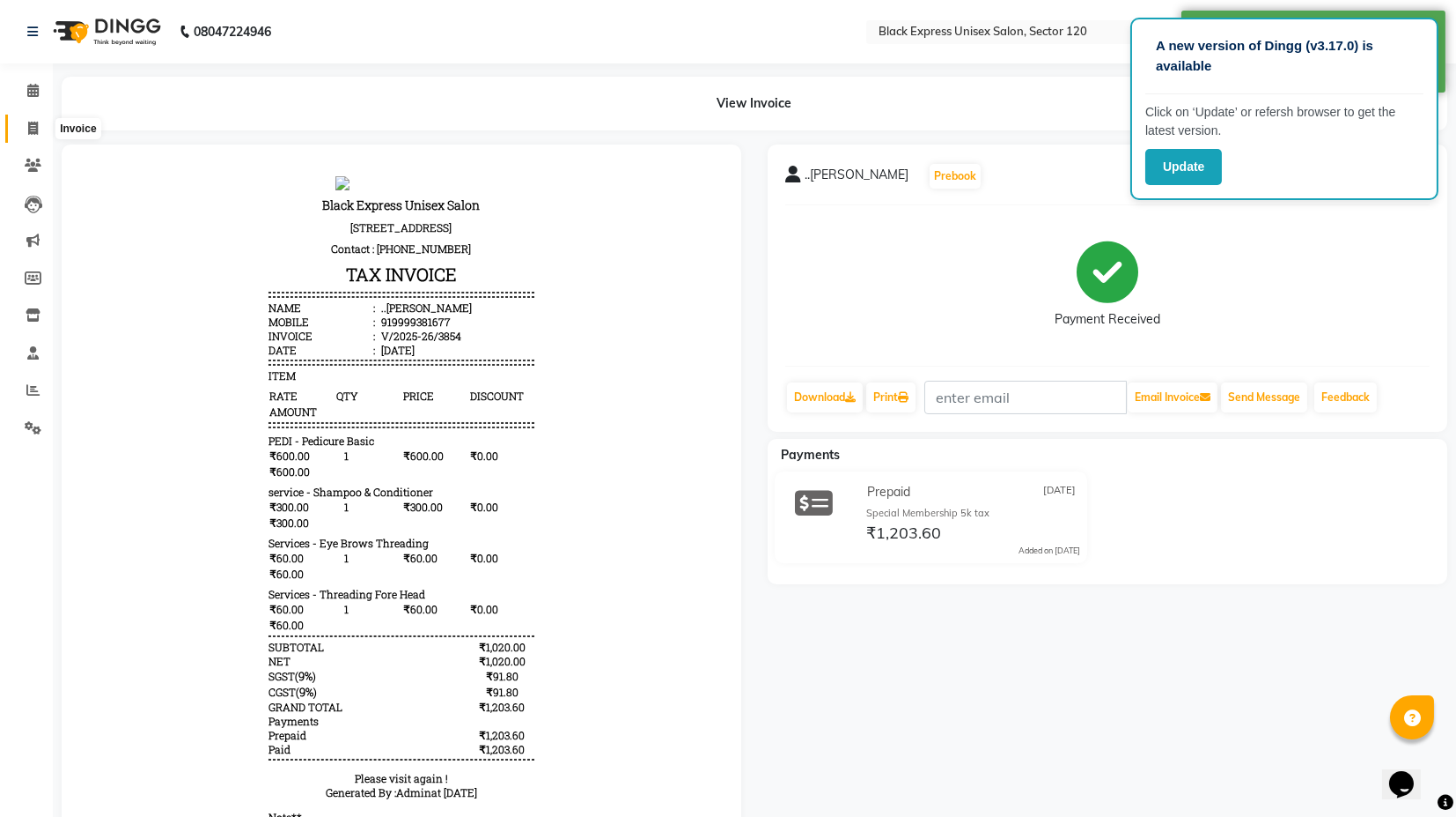
click at [21, 123] on span at bounding box center [32, 129] width 30 height 20
select select "service"
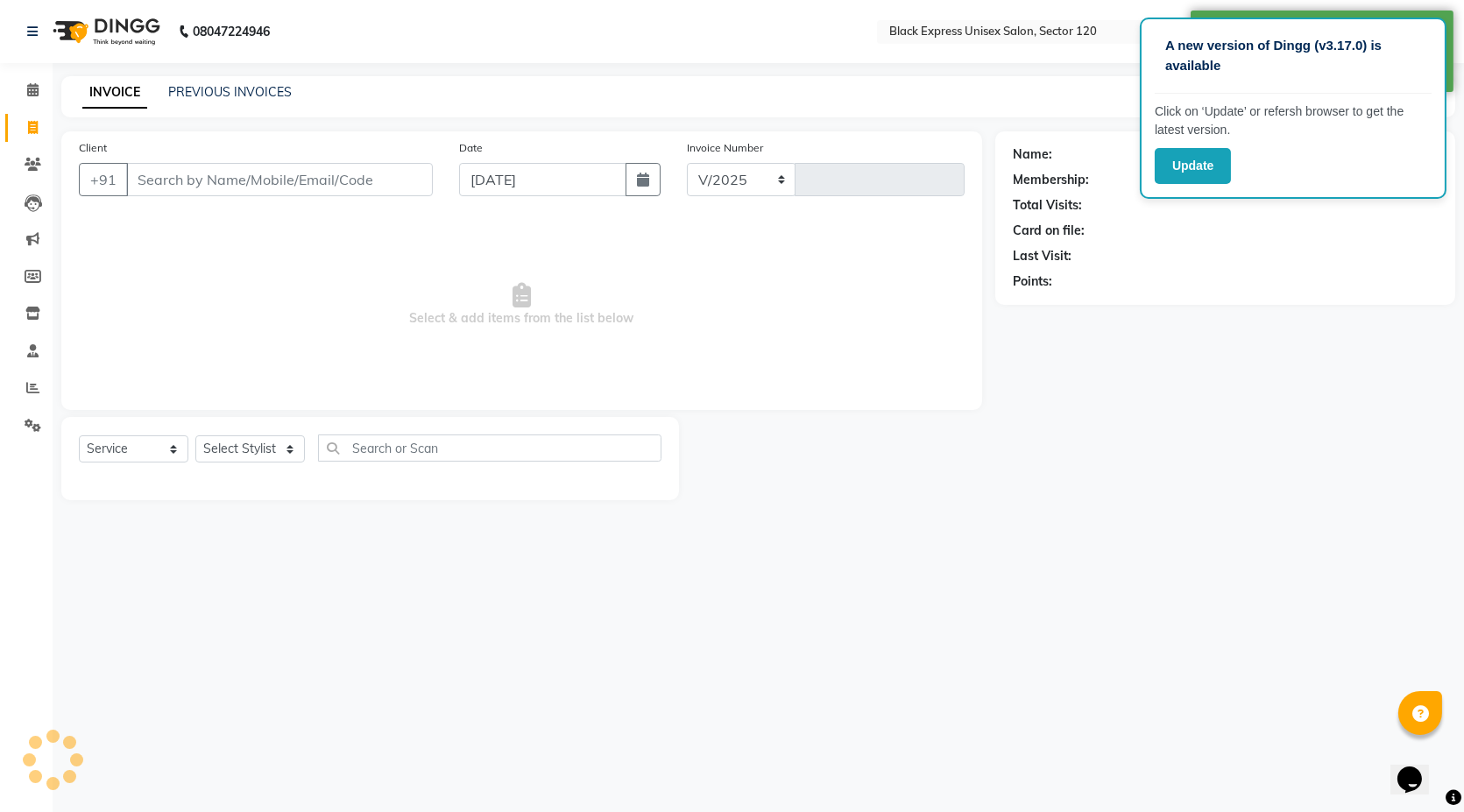
select select "7082"
type input "3855"
click at [999, 71] on div "A new version of Dingg (v3.17.0) is available Click on ‘Update’ or refersh brow…" at bounding box center [732, 406] width 1464 height 812
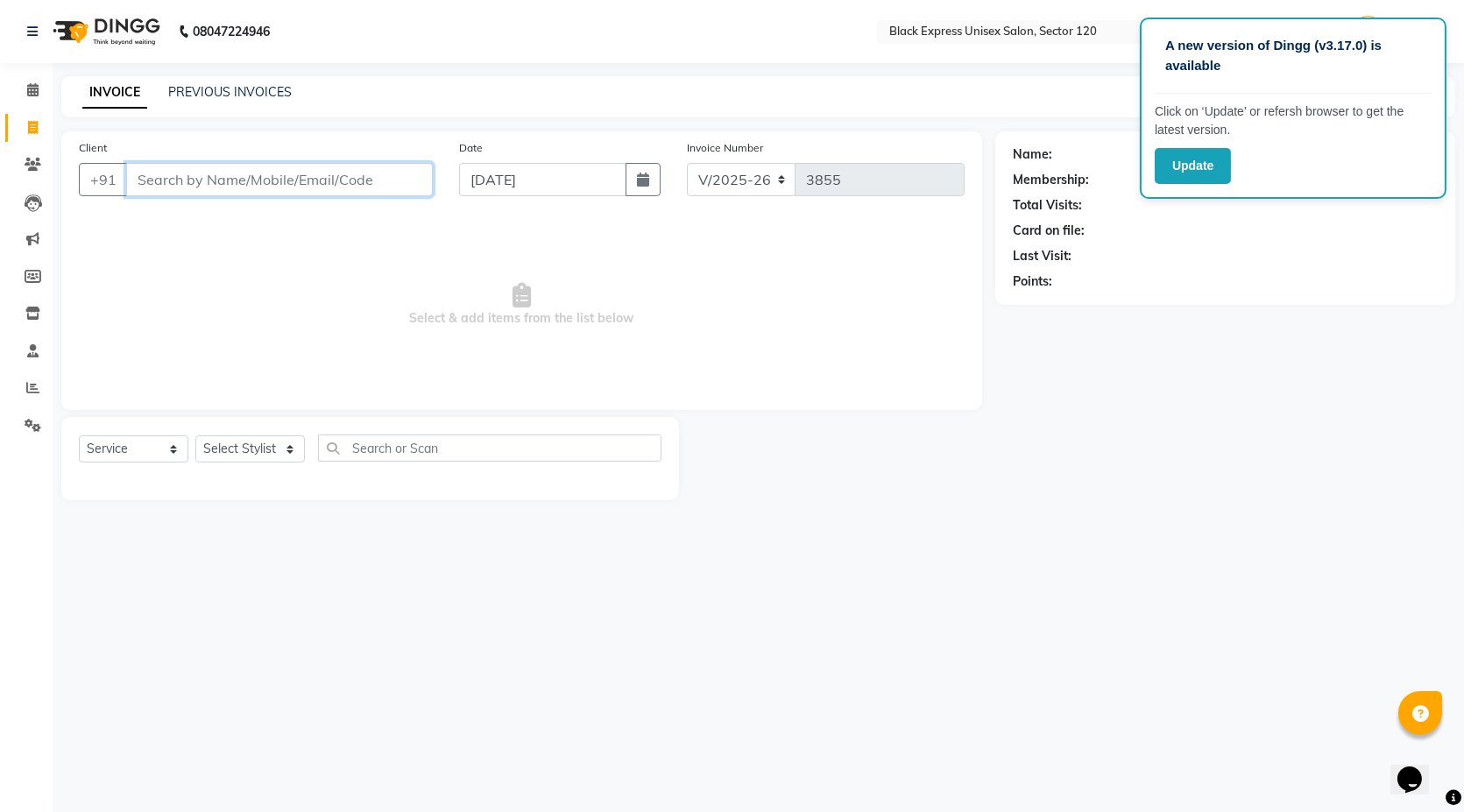
click at [217, 186] on input "Client" at bounding box center [279, 179] width 307 height 33
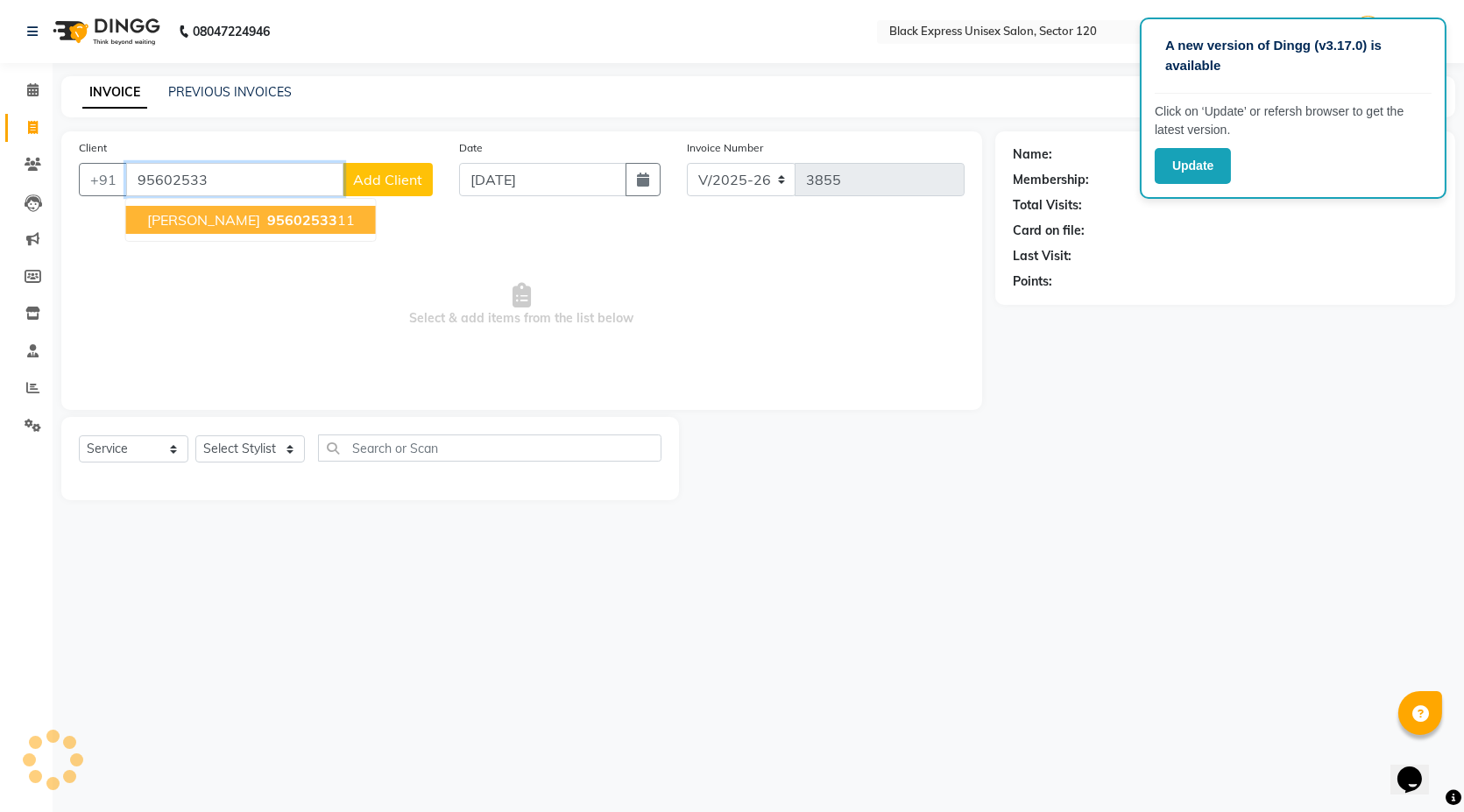
click at [219, 218] on span "[PERSON_NAME]" at bounding box center [203, 220] width 113 height 17
type input "9560253311"
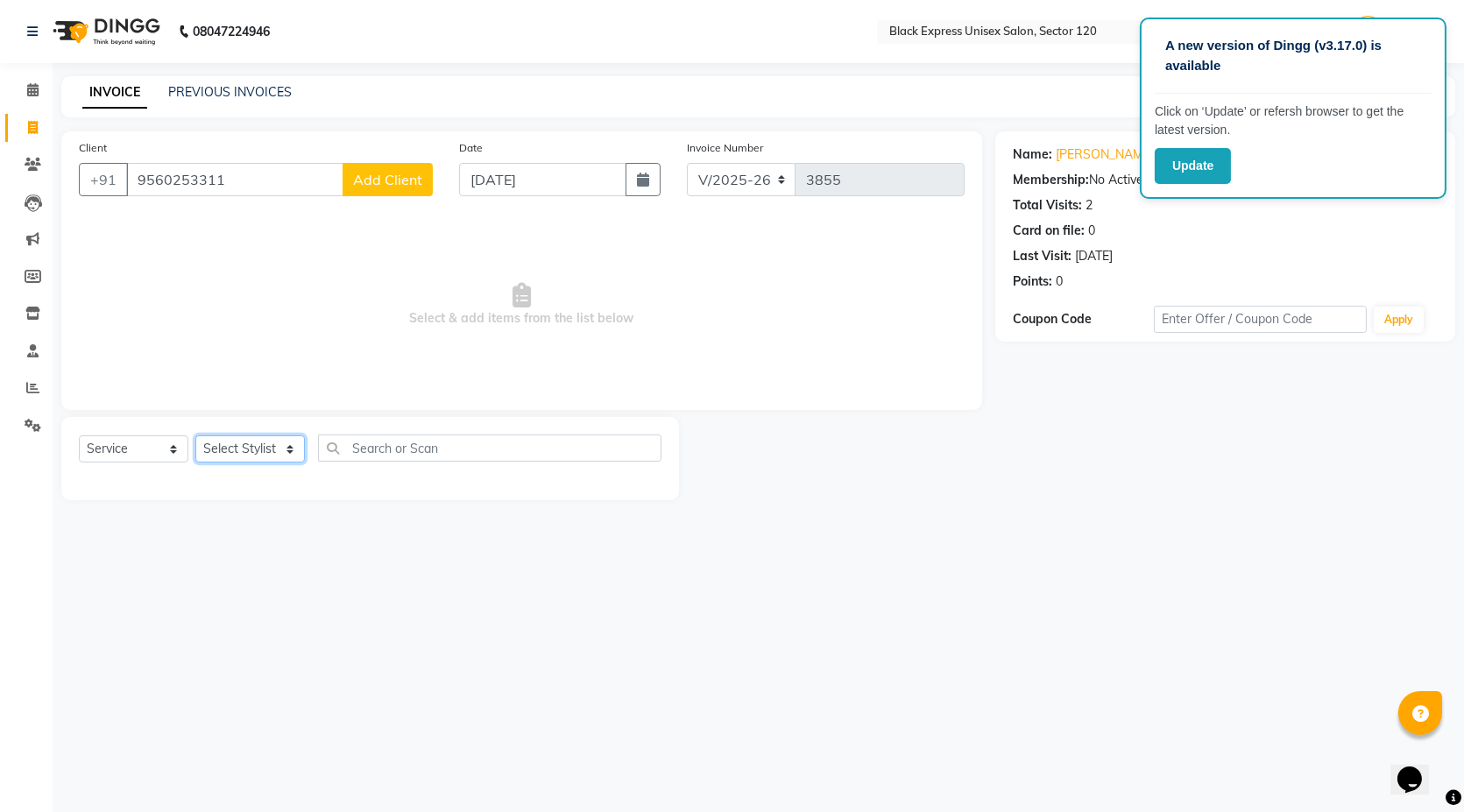
click at [239, 450] on select "Select Stylist [PERSON_NAME] DEEPA FAISAL Manager [PERSON_NAME] [PERSON_NAME]" at bounding box center [250, 449] width 109 height 28
select select "87608"
click at [196, 435] on select "Select Stylist [PERSON_NAME] DEEPA FAISAL Manager [PERSON_NAME] [PERSON_NAME]" at bounding box center [250, 449] width 109 height 28
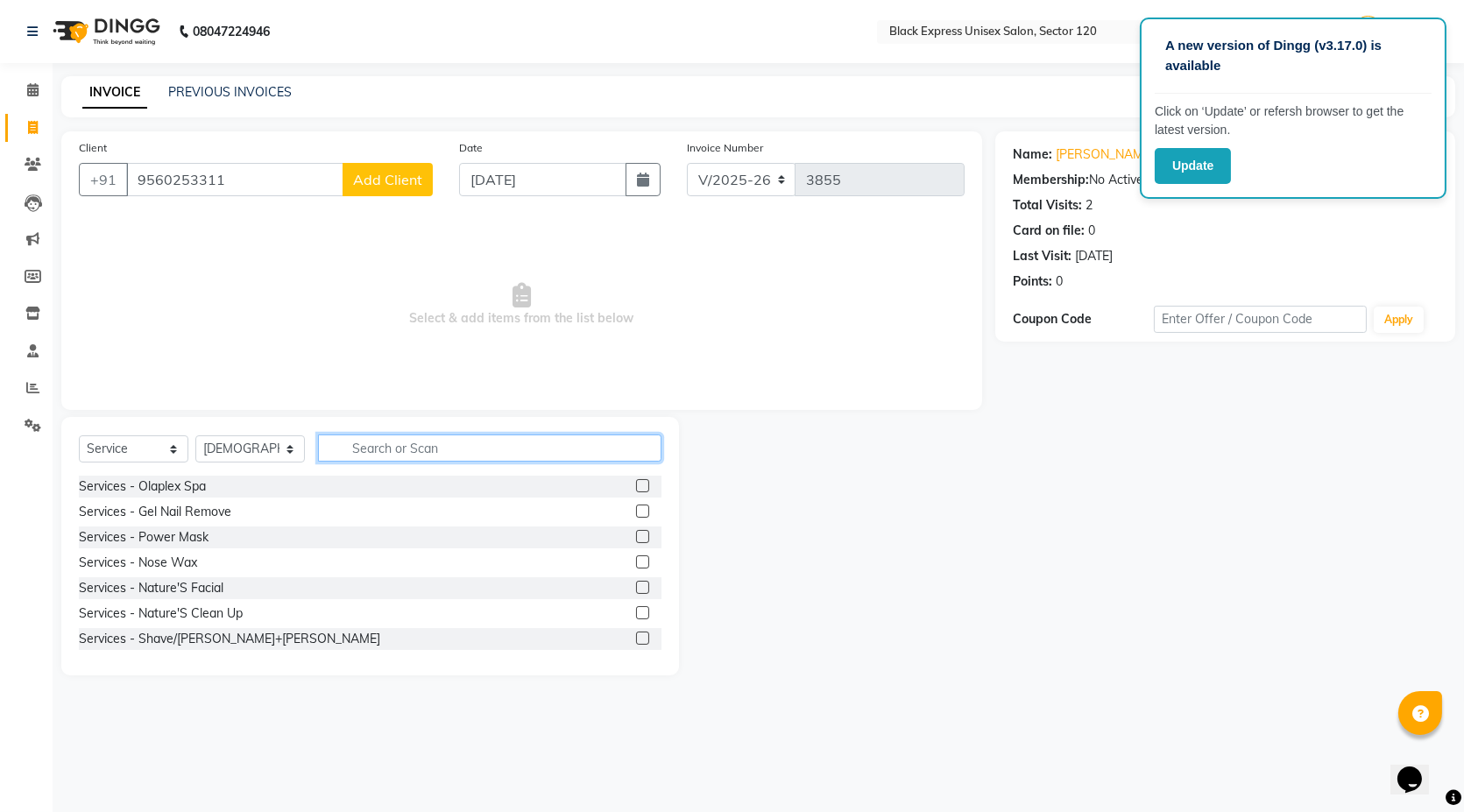
click at [403, 449] on input "text" at bounding box center [490, 448] width 344 height 28
click at [517, 441] on input "text" at bounding box center [490, 448] width 344 height 28
type input "cut"
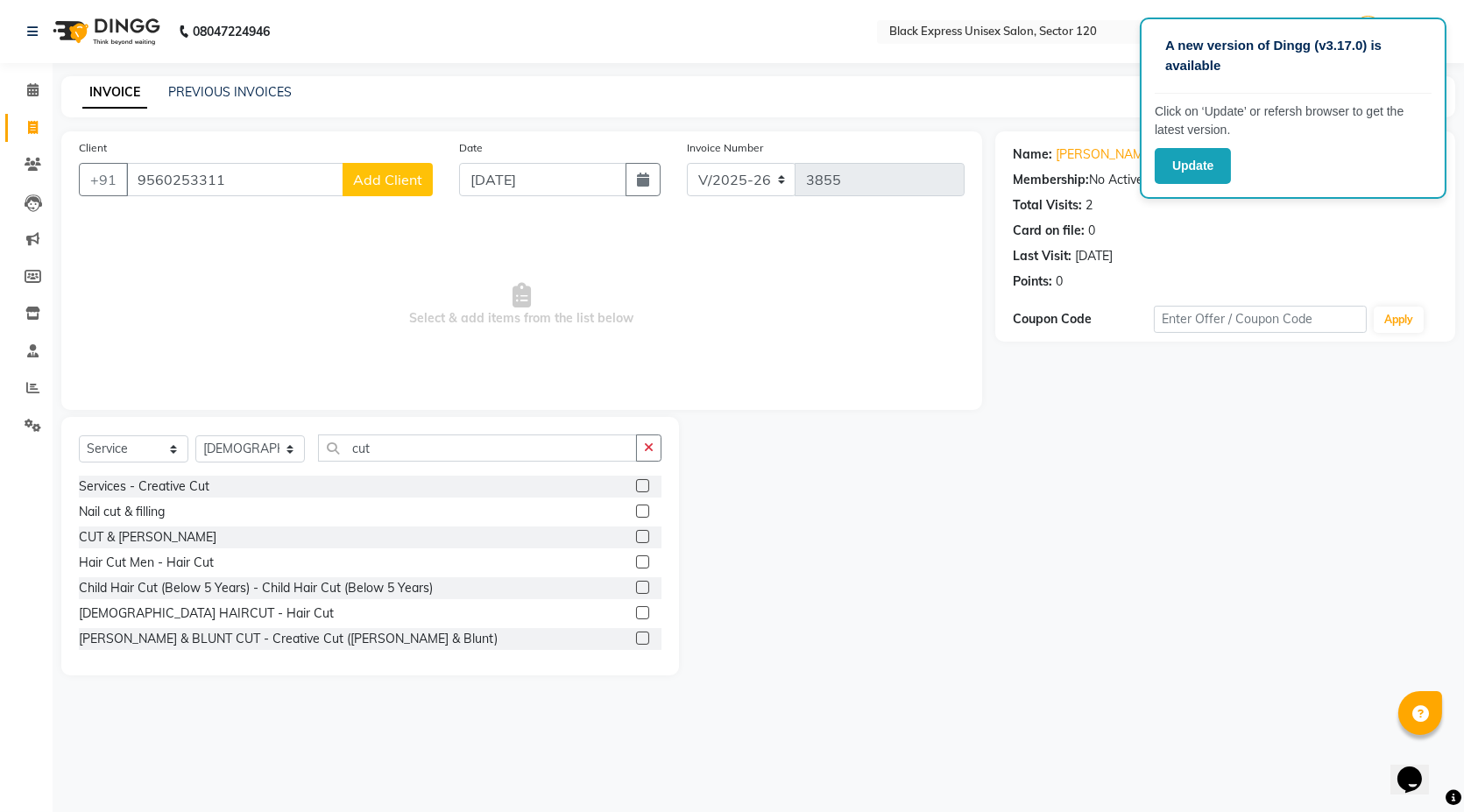
click at [636, 561] on label at bounding box center [642, 561] width 13 height 13
click at [636, 561] on input "checkbox" at bounding box center [641, 562] width 11 height 11
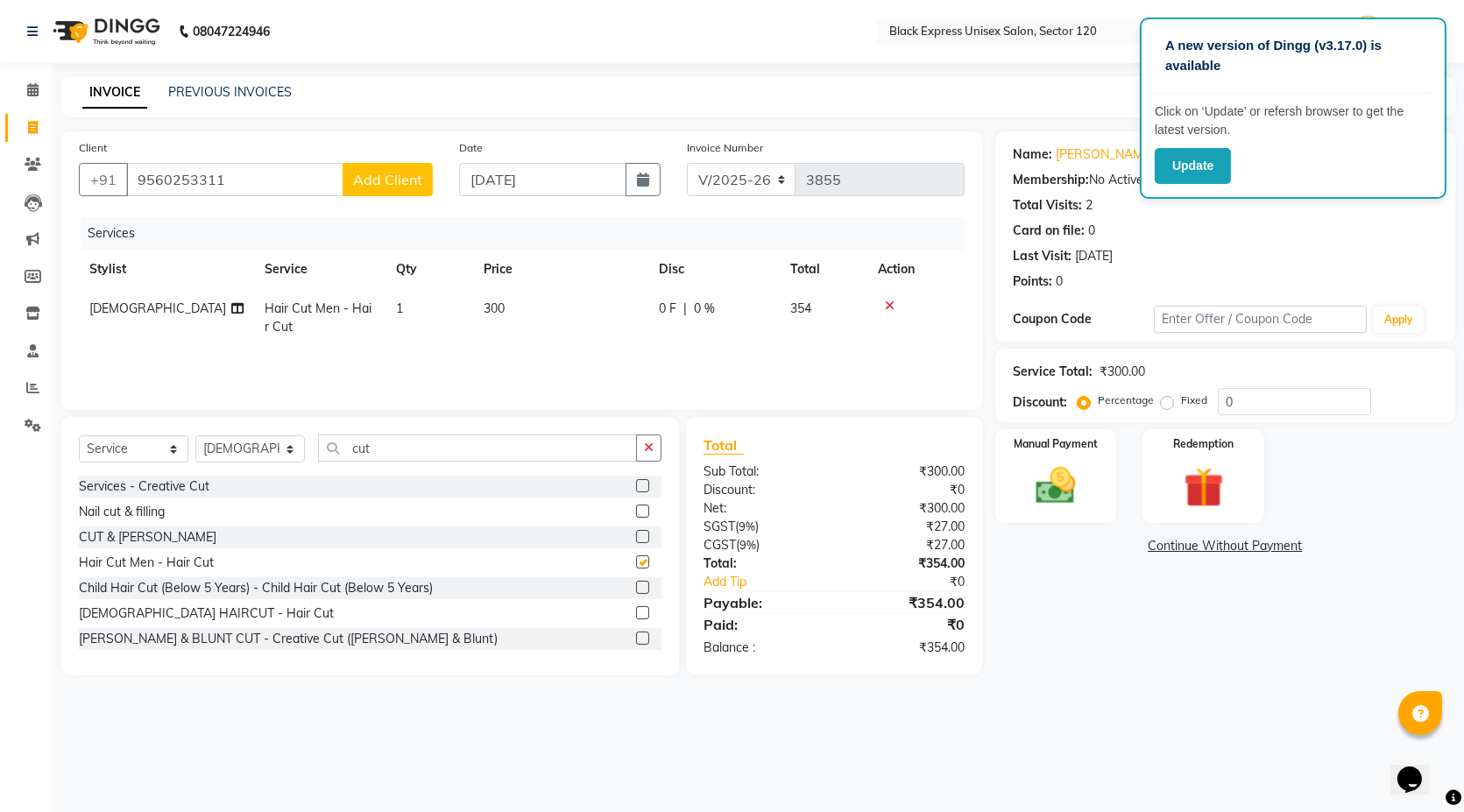
checkbox input "false"
click at [1043, 471] on img at bounding box center [1055, 485] width 67 height 48
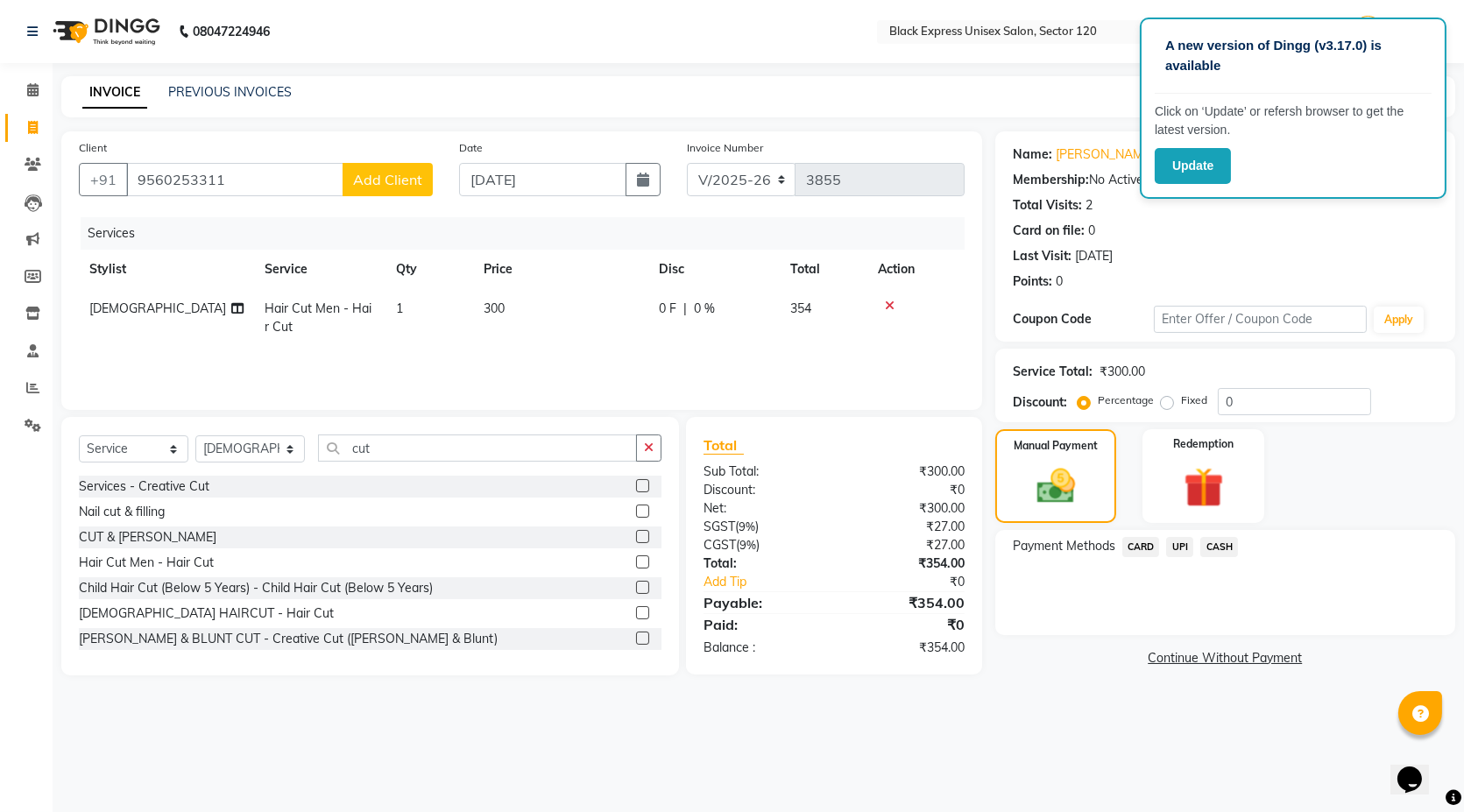
click at [1148, 545] on span "CARD" at bounding box center [1141, 547] width 38 height 20
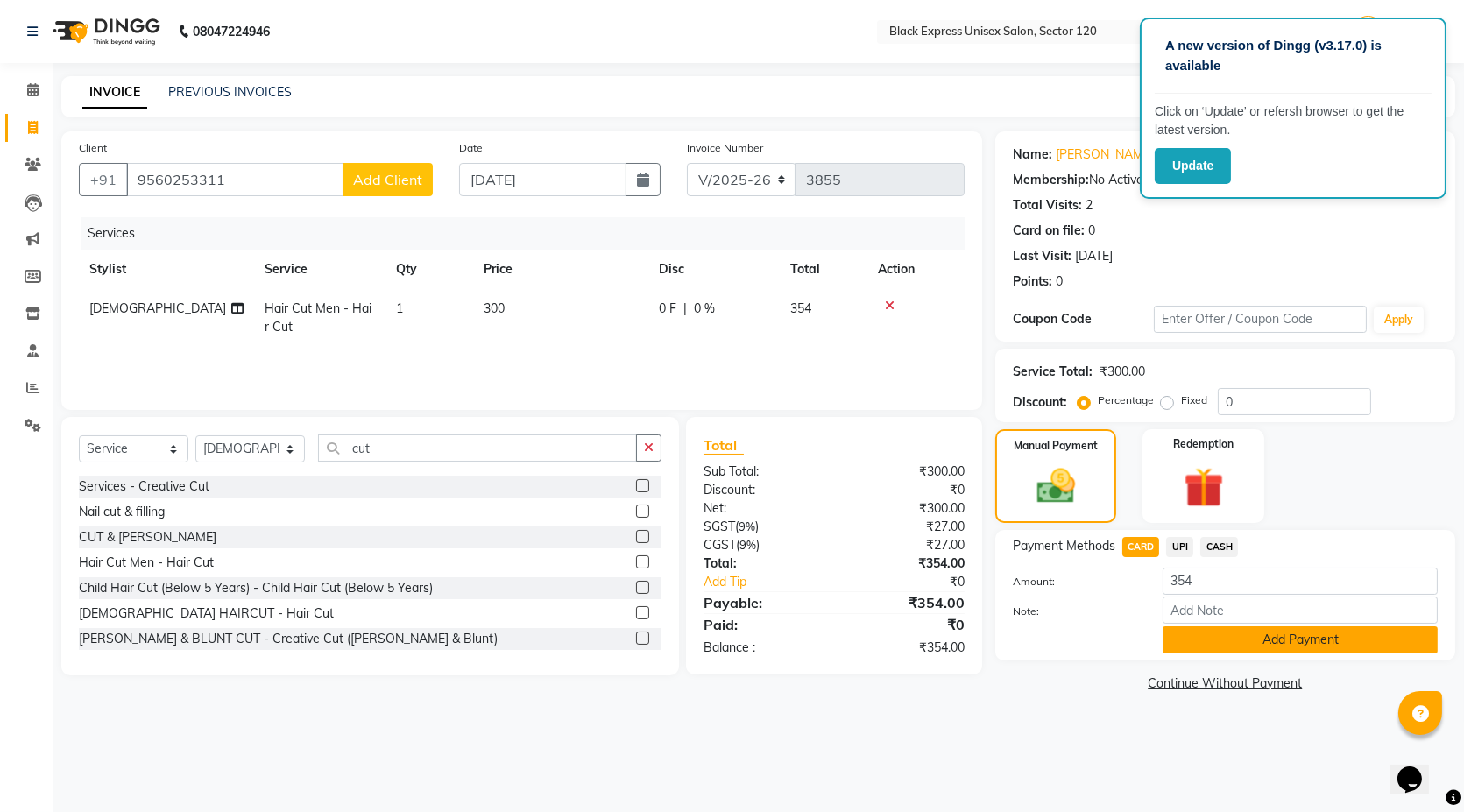
click at [1201, 645] on button "Add Payment" at bounding box center [1299, 639] width 275 height 28
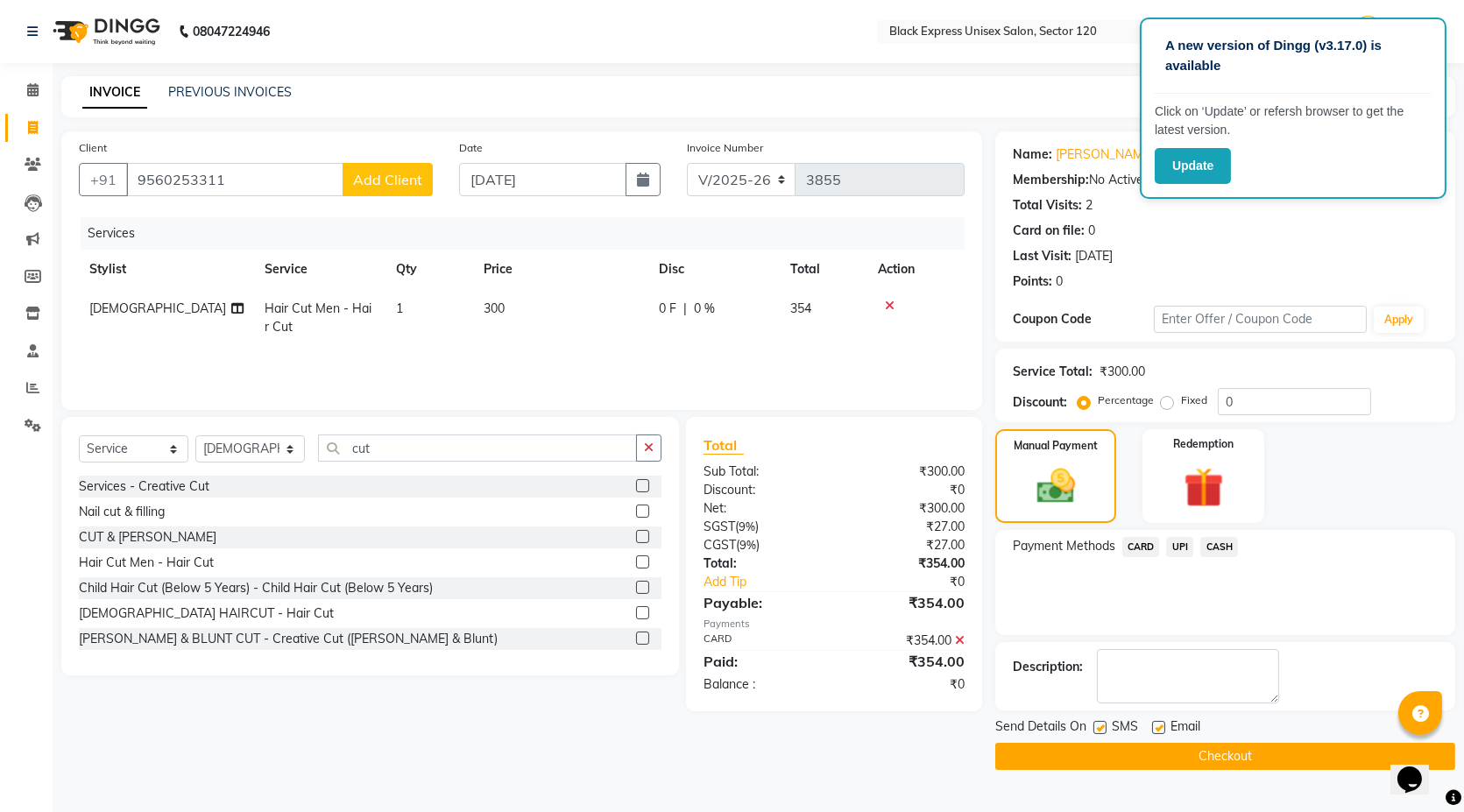
click at [647, 454] on icon "button" at bounding box center [649, 446] width 9 height 12
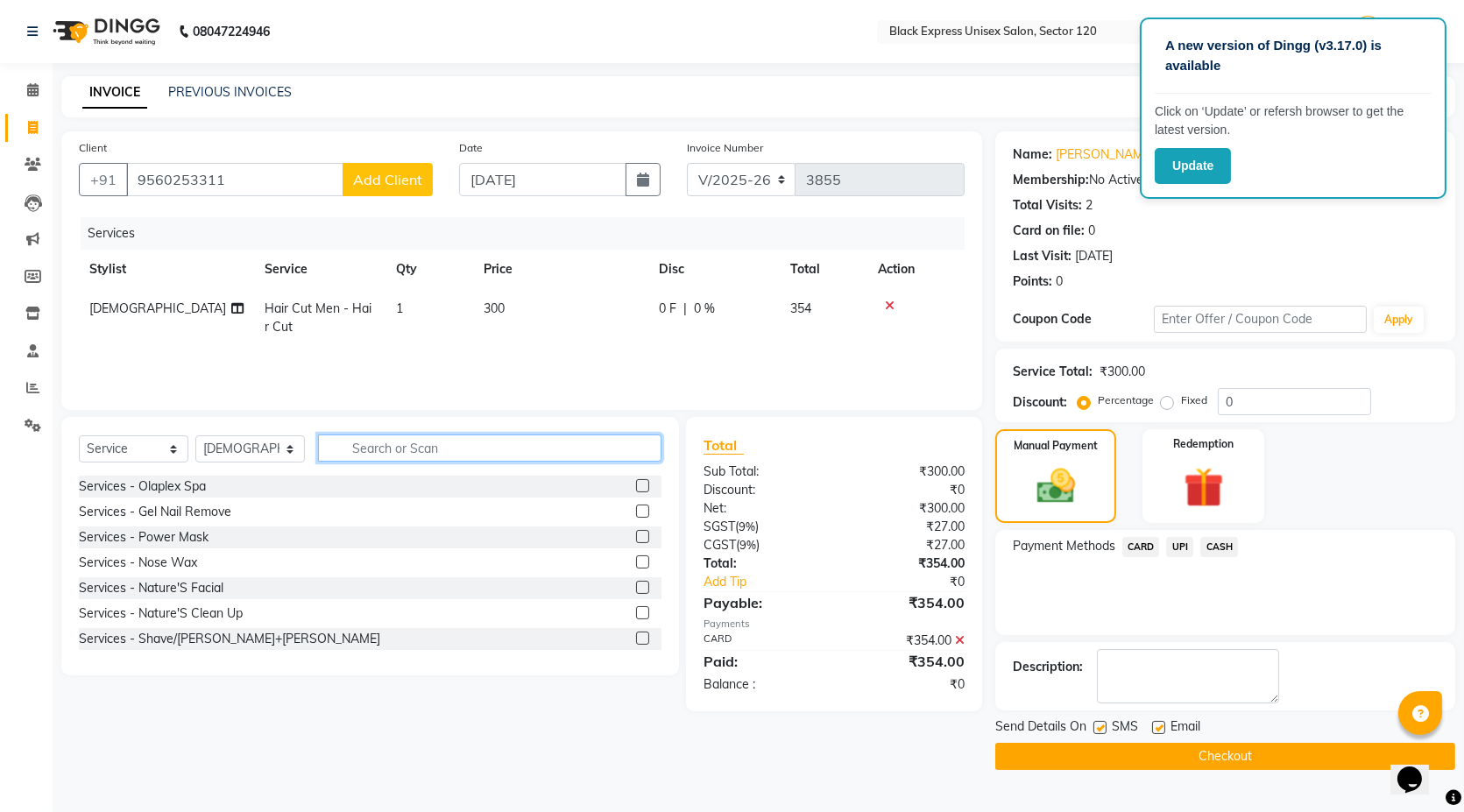
click at [530, 447] on input "text" at bounding box center [490, 448] width 344 height 28
click at [889, 302] on icon at bounding box center [890, 305] width 9 height 12
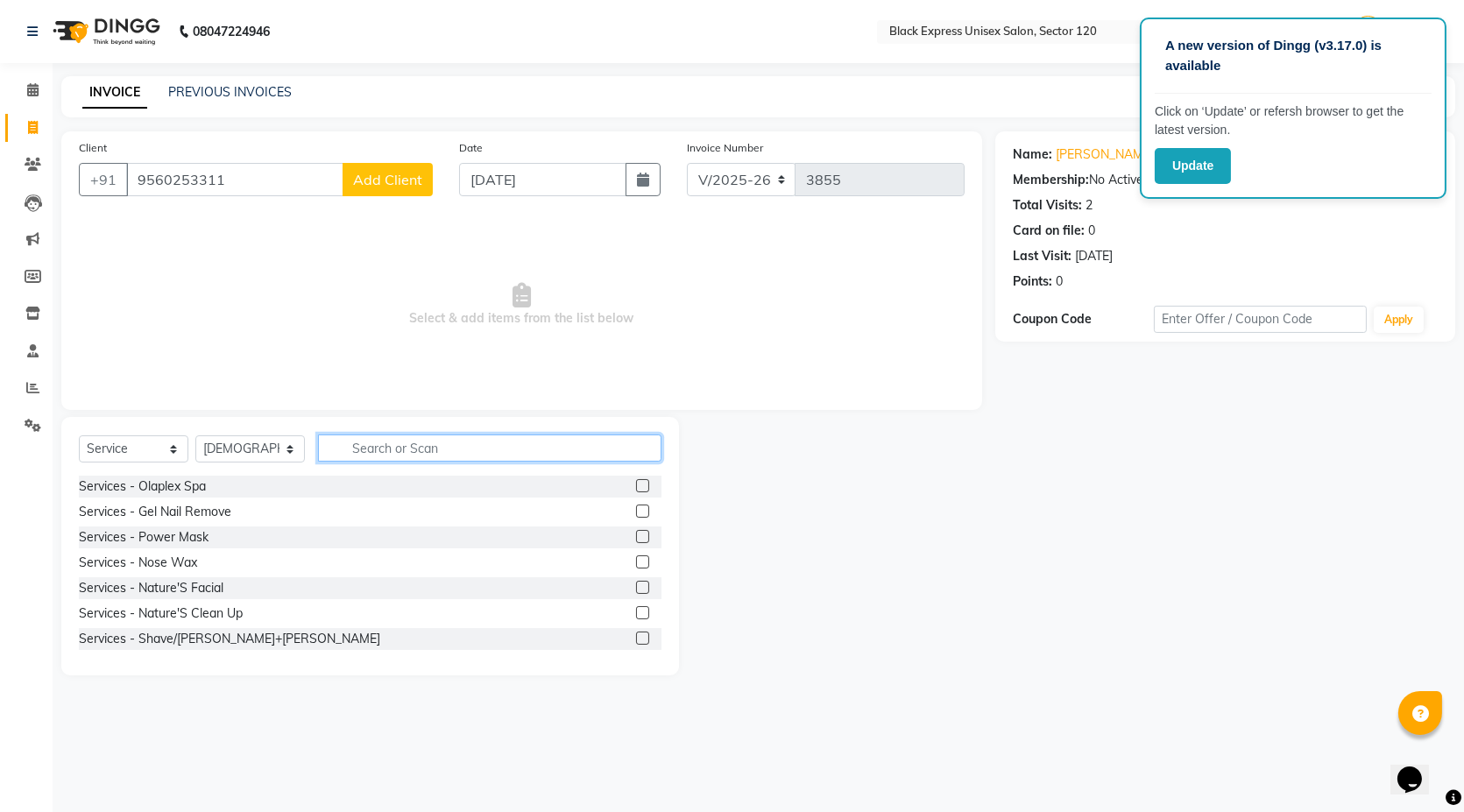
click at [552, 450] on input "text" at bounding box center [490, 448] width 344 height 28
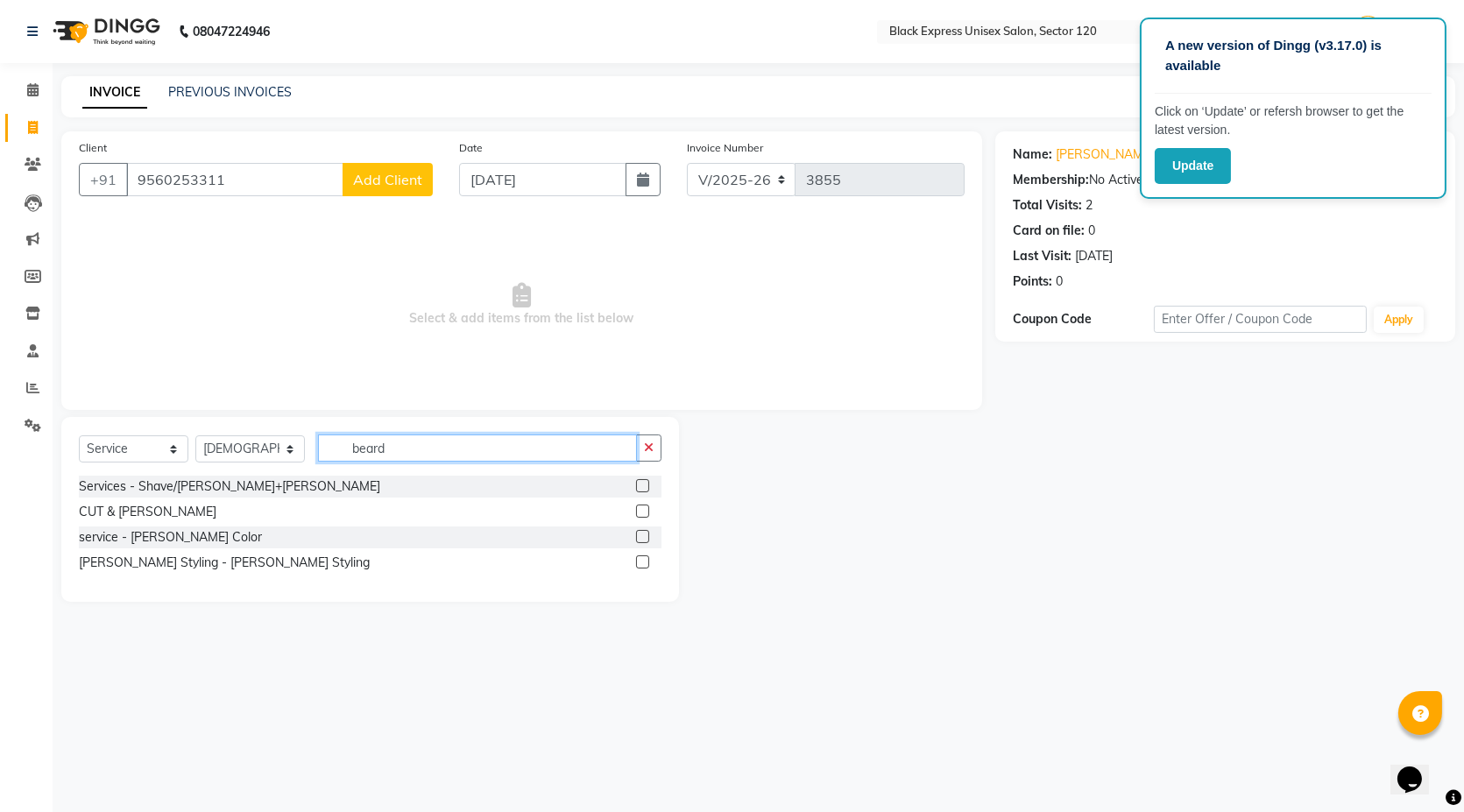
type input "beard"
click at [641, 564] on label at bounding box center [642, 561] width 13 height 13
click at [641, 564] on input "checkbox" at bounding box center [641, 562] width 11 height 11
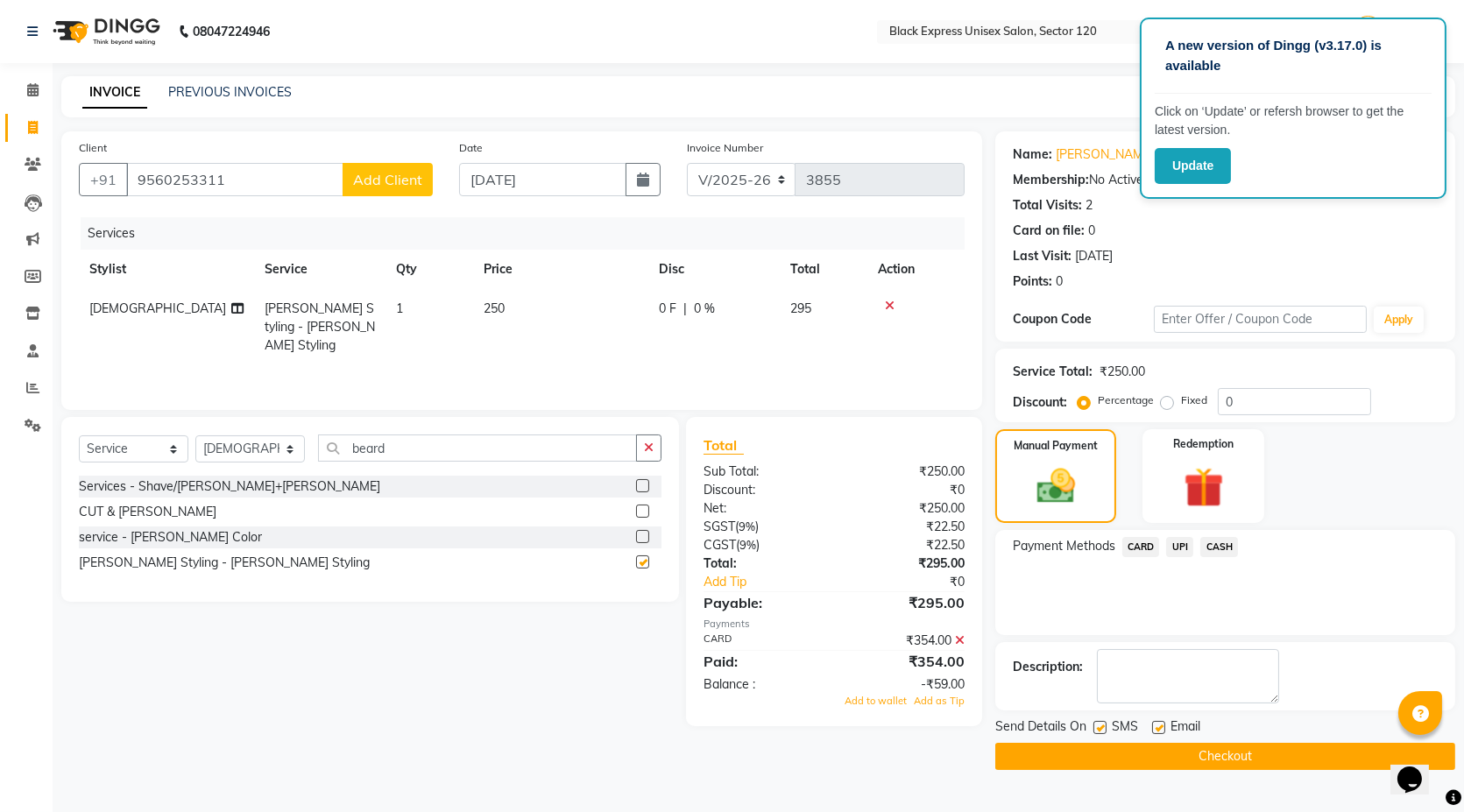
checkbox input "false"
click at [1043, 482] on img at bounding box center [1055, 486] width 65 height 46
click at [1139, 541] on span "CARD" at bounding box center [1141, 547] width 38 height 20
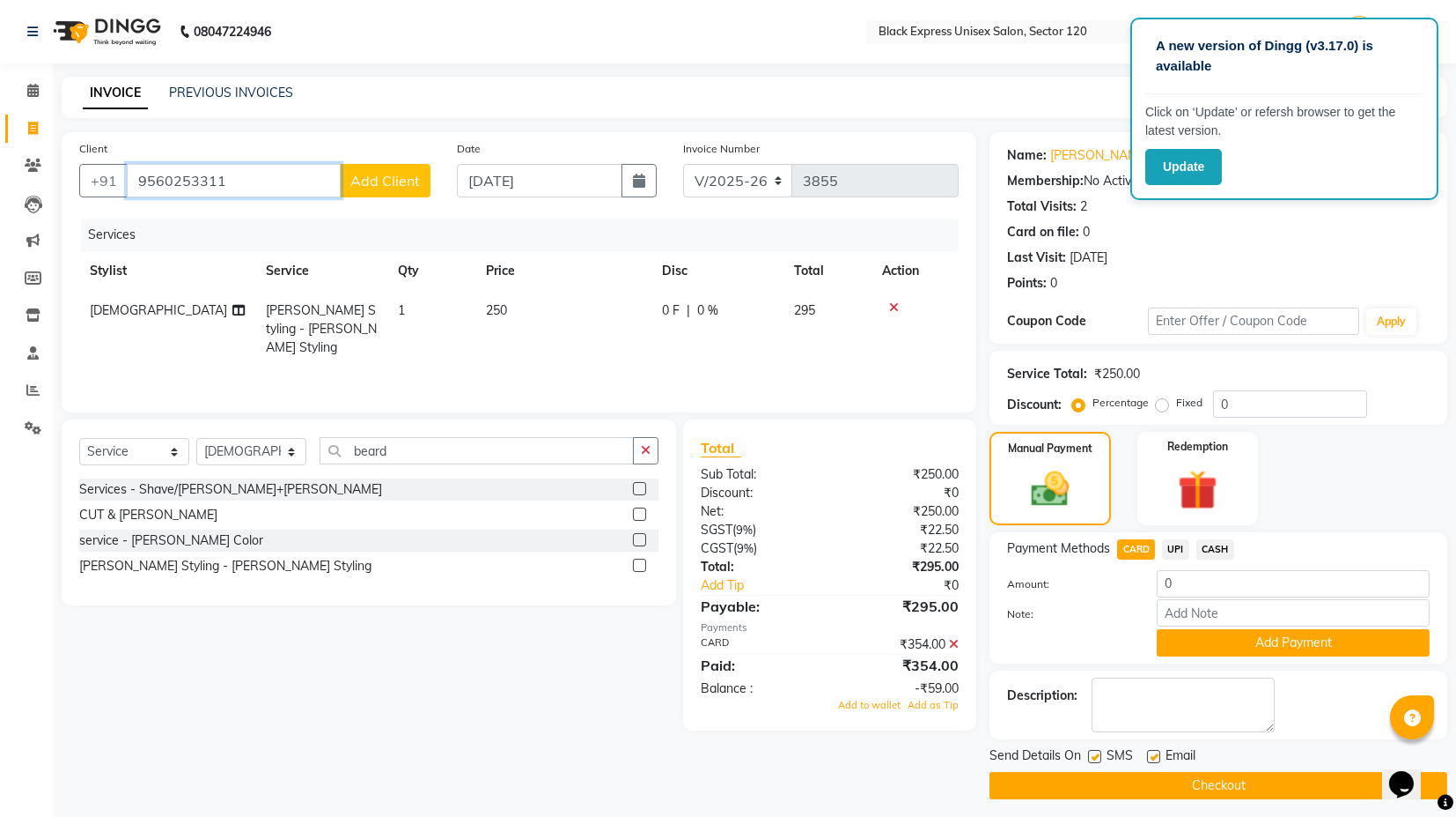
click at [228, 179] on input "9560253311" at bounding box center [234, 180] width 214 height 33
click at [232, 187] on input "9560253311" at bounding box center [234, 180] width 214 height 33
click at [15, 127] on link "Invoice" at bounding box center [27, 128] width 42 height 29
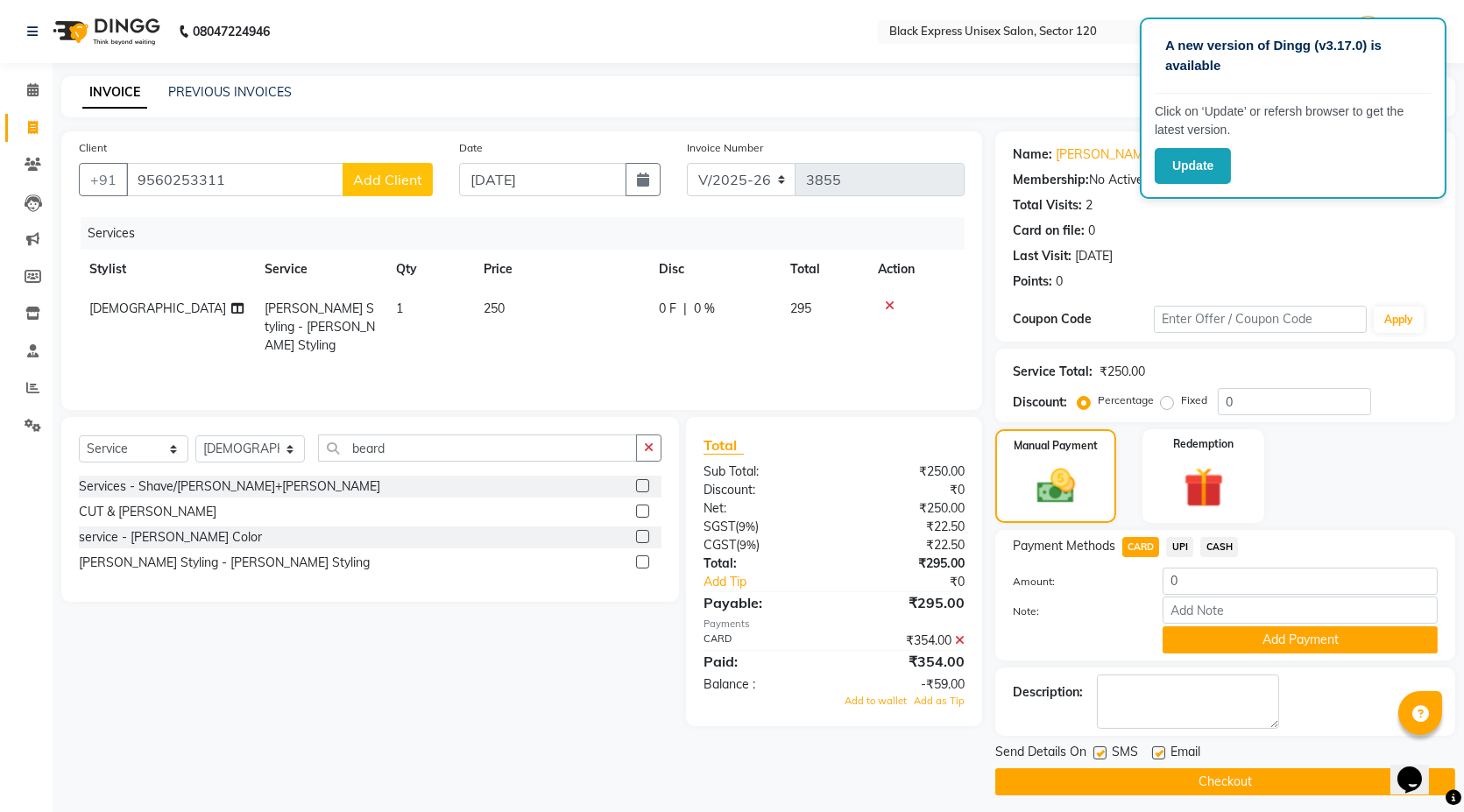
select select "service"
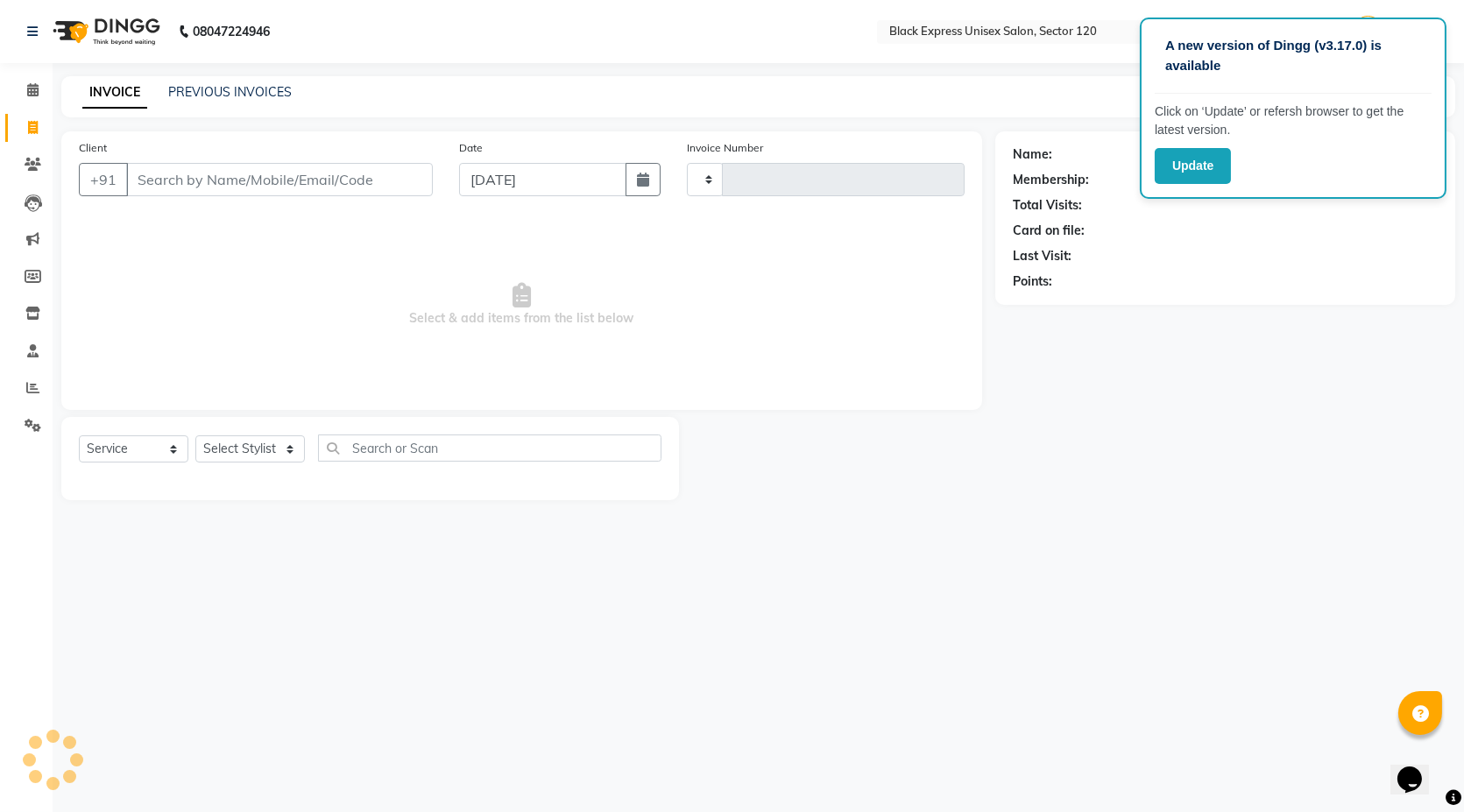
type input "3855"
select select "7082"
type input "9560253311"
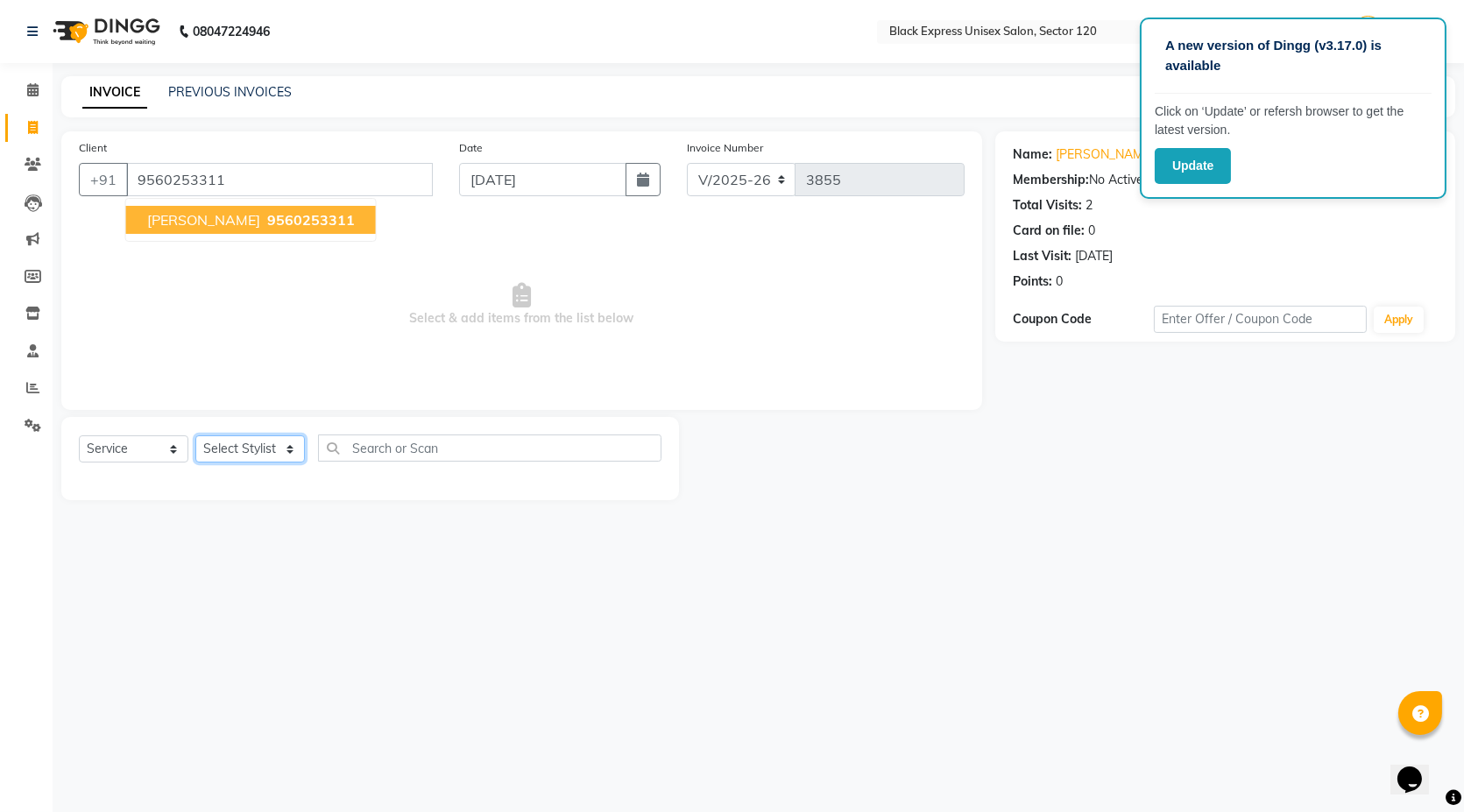
click at [243, 448] on select "Select Stylist [PERSON_NAME] DEEPA FAISAL Manager [PERSON_NAME] [PERSON_NAME]" at bounding box center [250, 449] width 109 height 28
select select "87608"
click at [196, 435] on select "Select Stylist [PERSON_NAME] DEEPA FAISAL Manager [PERSON_NAME] [PERSON_NAME]" at bounding box center [250, 449] width 109 height 28
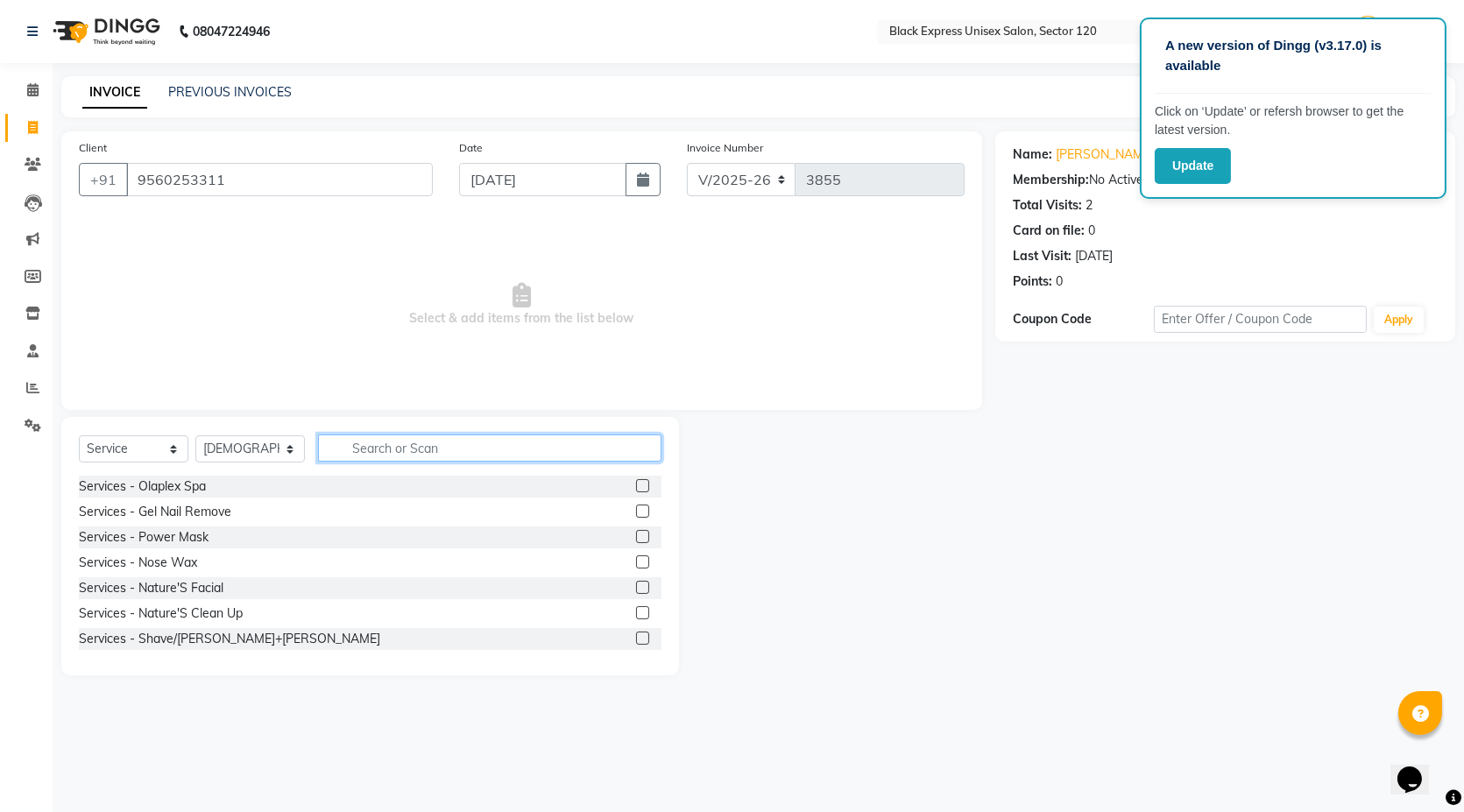
click at [432, 443] on input "text" at bounding box center [490, 448] width 344 height 28
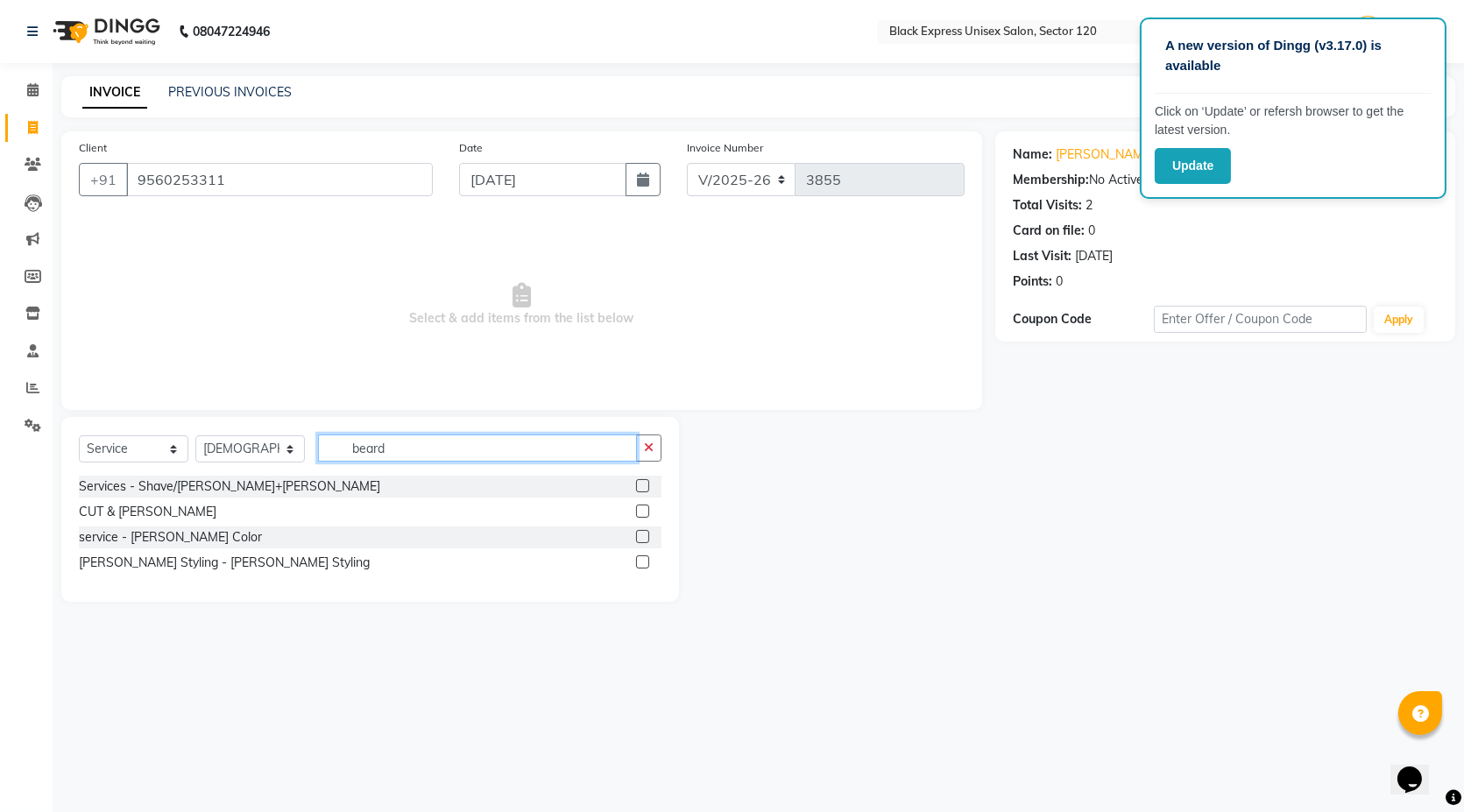
type input "beard"
click at [645, 564] on label at bounding box center [642, 561] width 13 height 13
click at [645, 564] on input "checkbox" at bounding box center [641, 562] width 11 height 11
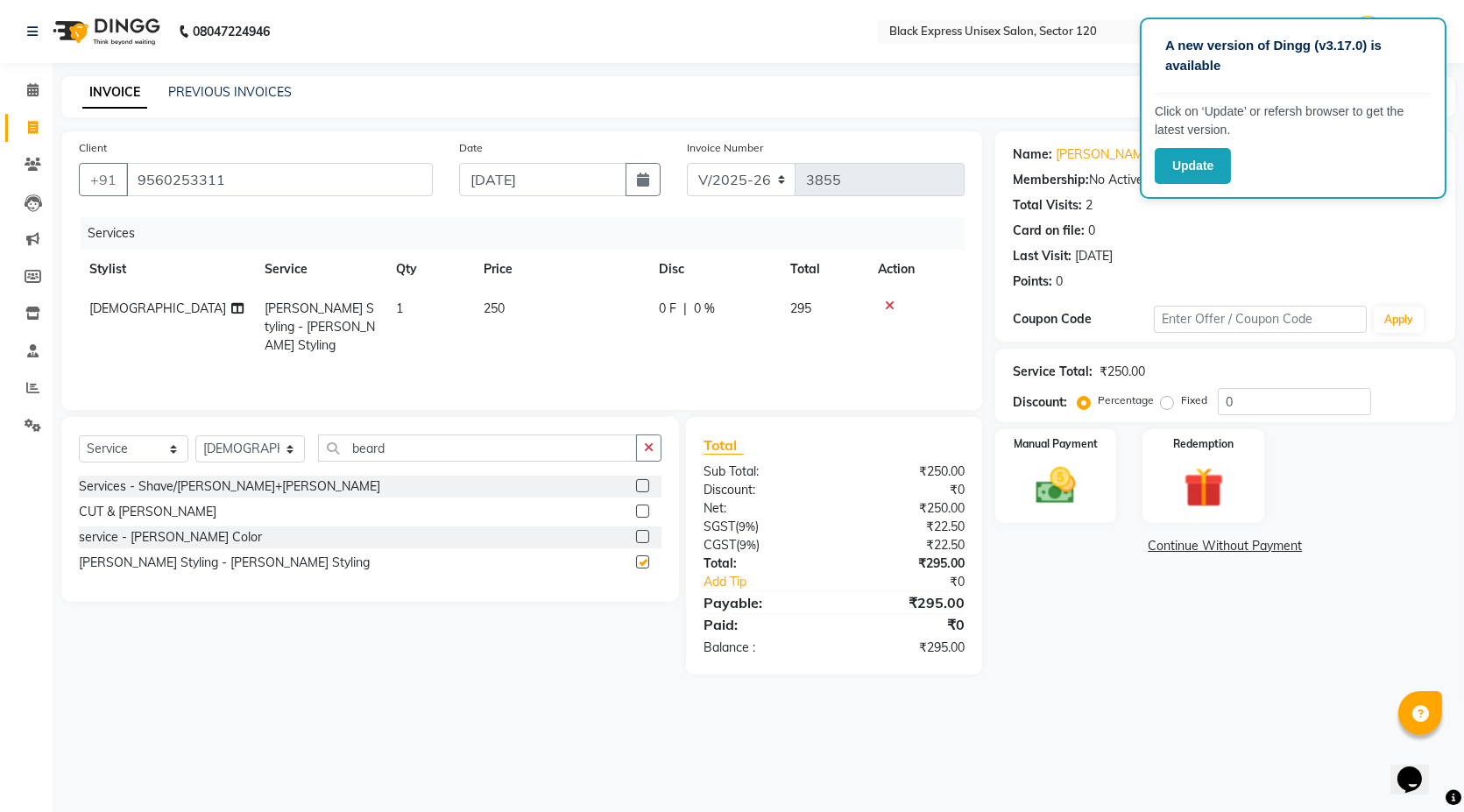
checkbox input "false"
click at [1058, 513] on div "Manual Payment" at bounding box center [1055, 476] width 126 height 97
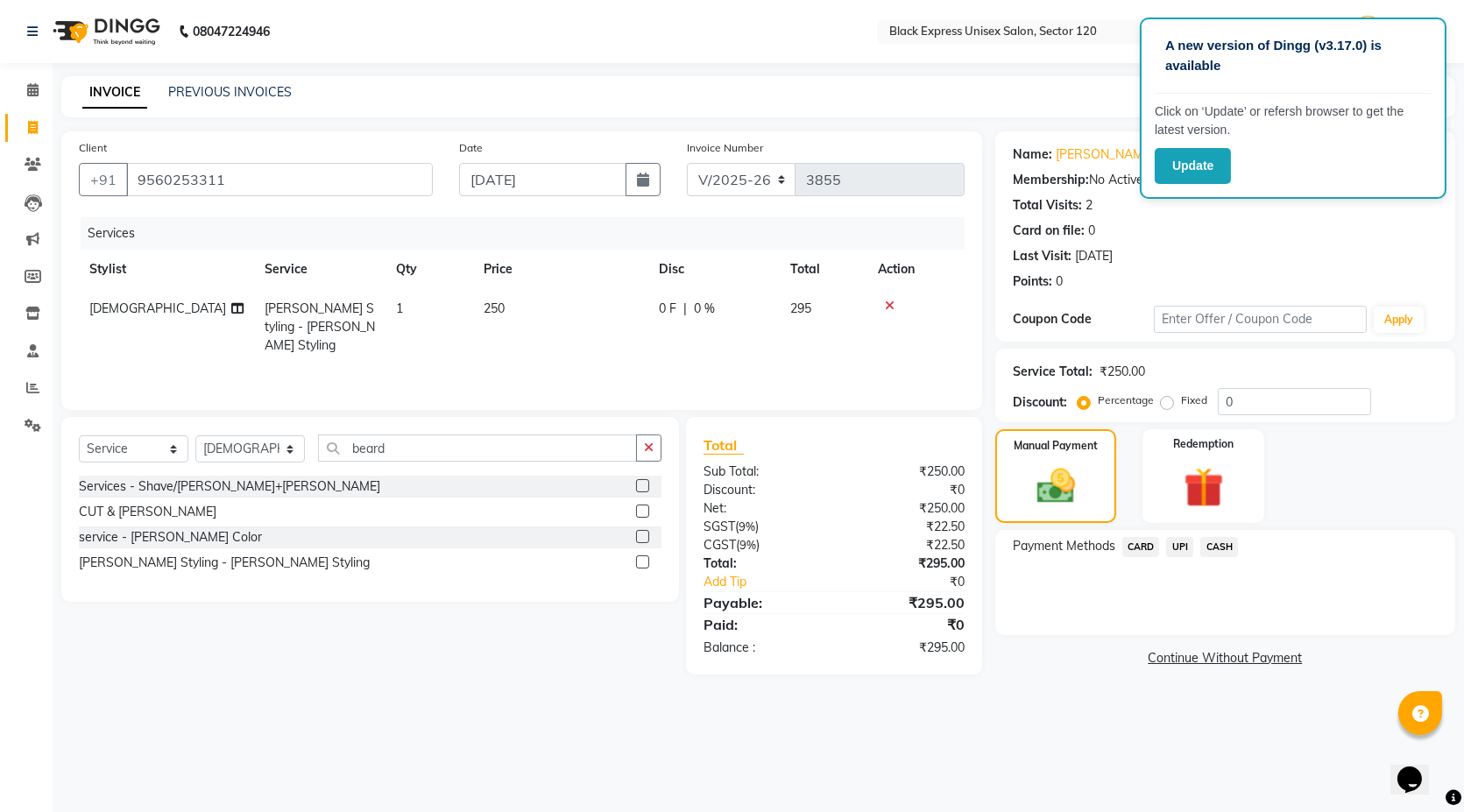
click at [1145, 549] on span "CARD" at bounding box center [1141, 547] width 38 height 20
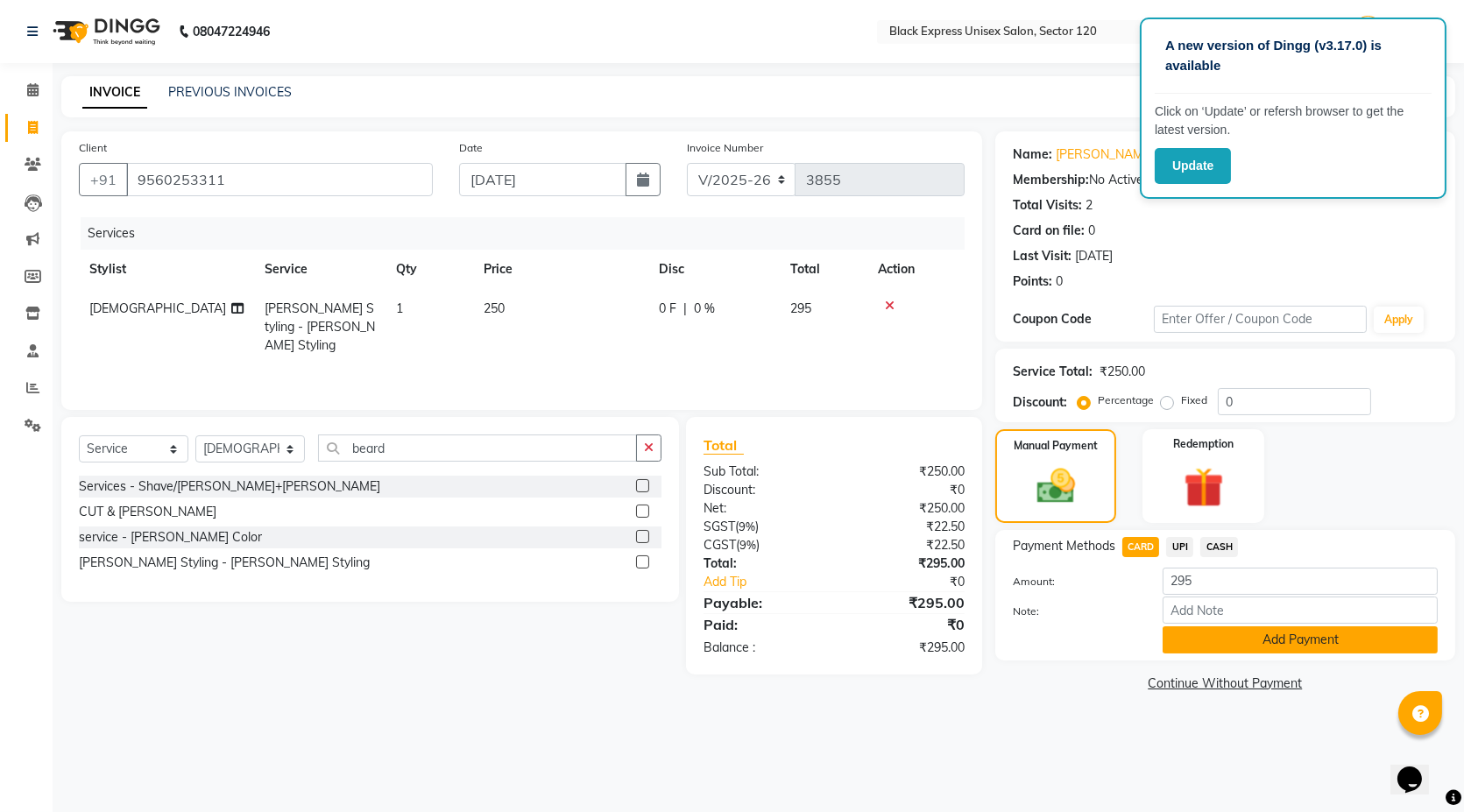
click at [1190, 637] on button "Add Payment" at bounding box center [1299, 639] width 275 height 28
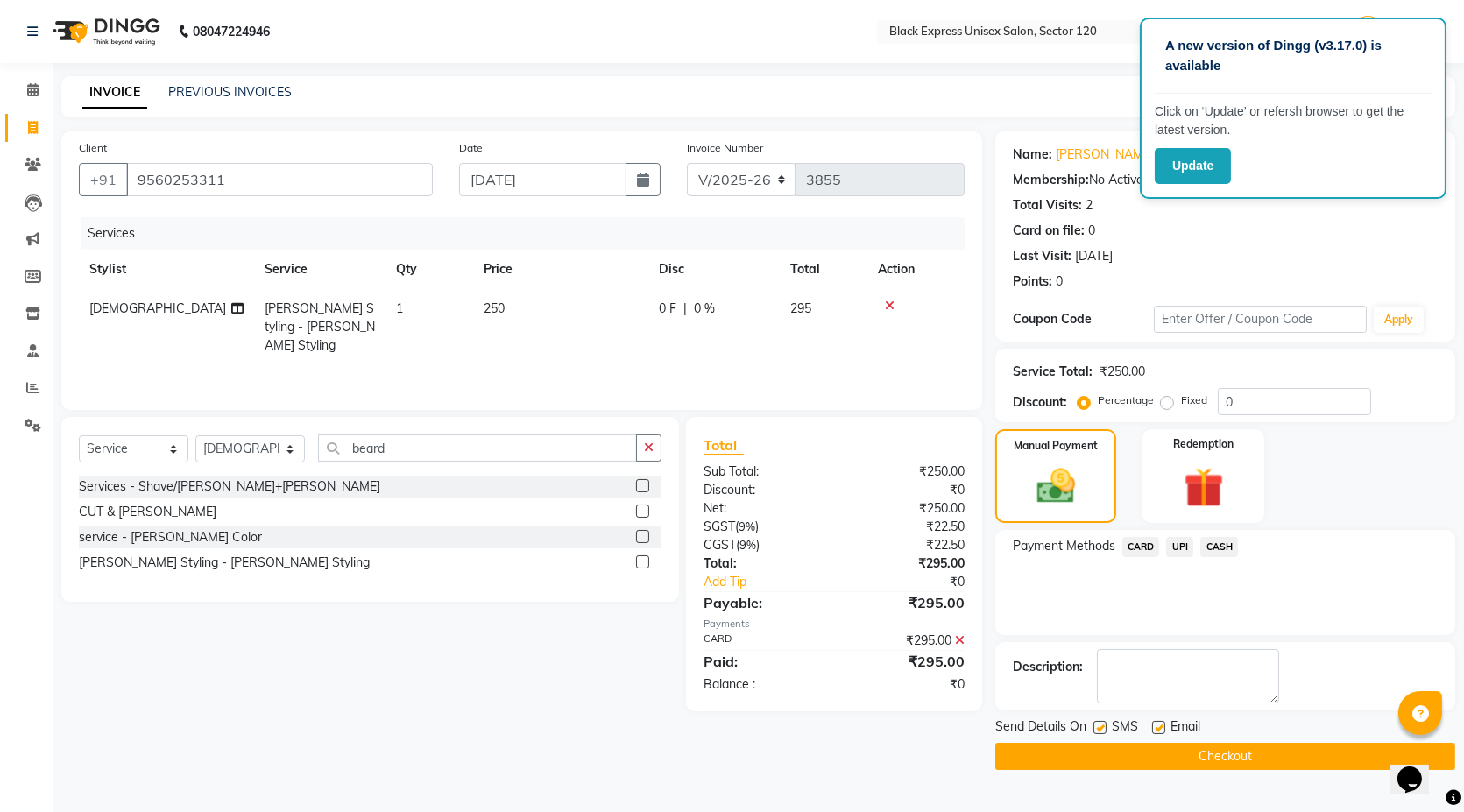
click at [1154, 757] on button "Checkout" at bounding box center [1225, 756] width 460 height 28
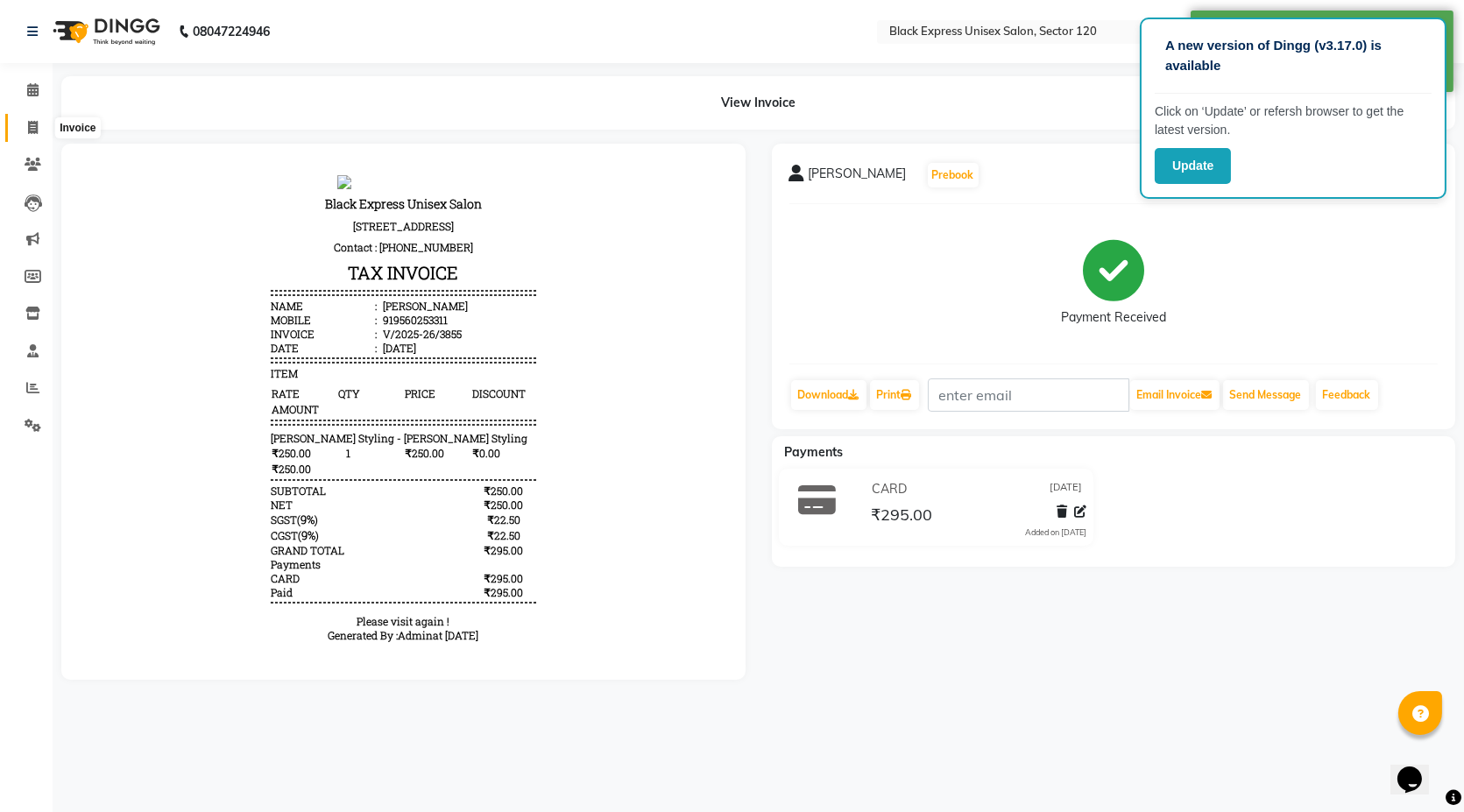
click at [40, 121] on span at bounding box center [32, 129] width 30 height 20
select select "service"
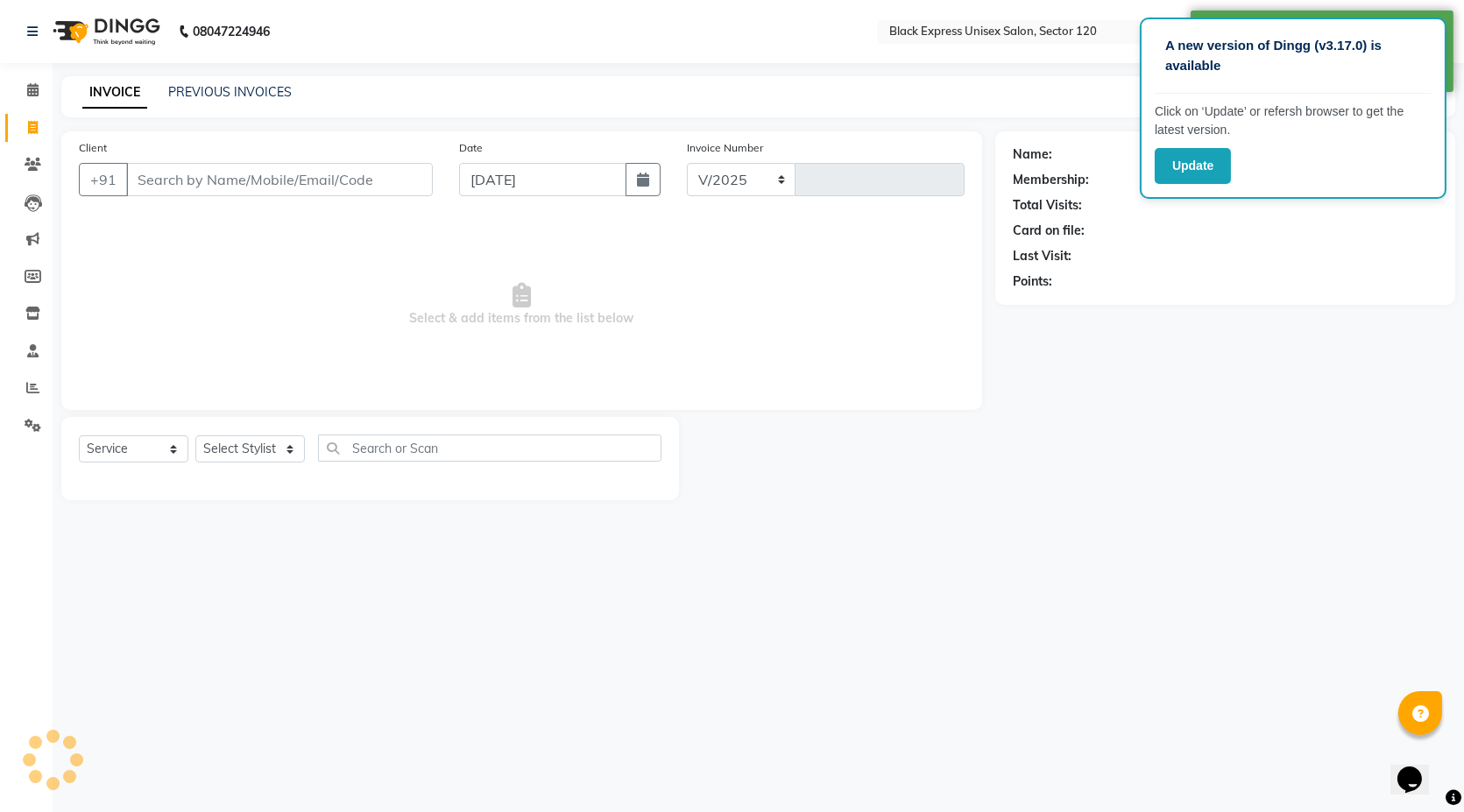
select select "7082"
type input "3856"
click at [241, 90] on link "PREVIOUS INVOICES" at bounding box center [230, 92] width 123 height 16
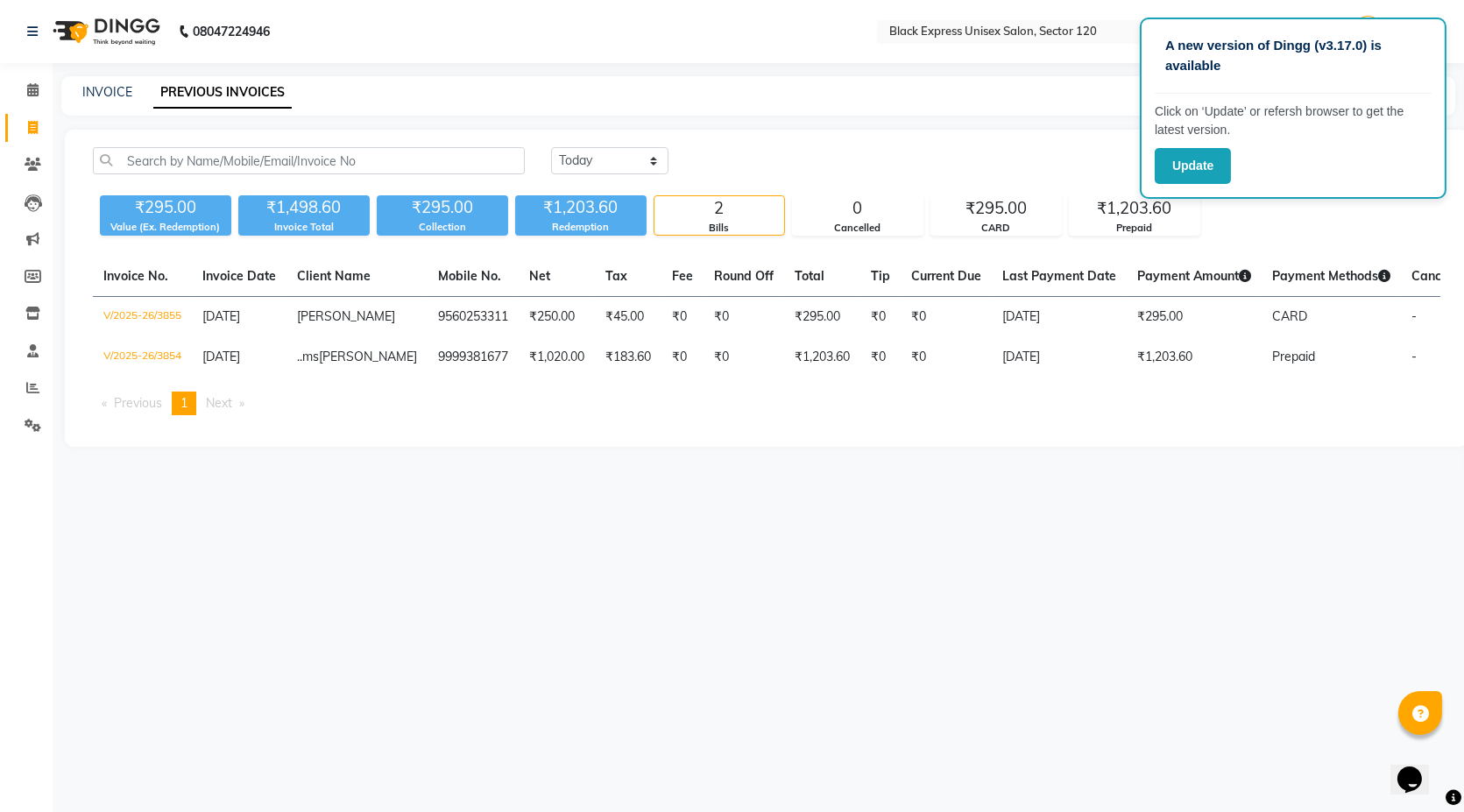
click at [1020, 81] on div "INVOICE PREVIOUS INVOICES" at bounding box center [758, 96] width 1393 height 39
click at [539, 17] on nav "08047224946 Select Location × Black Express Unisex Salon, Sector 120 WhatsApp S…" at bounding box center [732, 31] width 1464 height 63
